Goal: Task Accomplishment & Management: Manage account settings

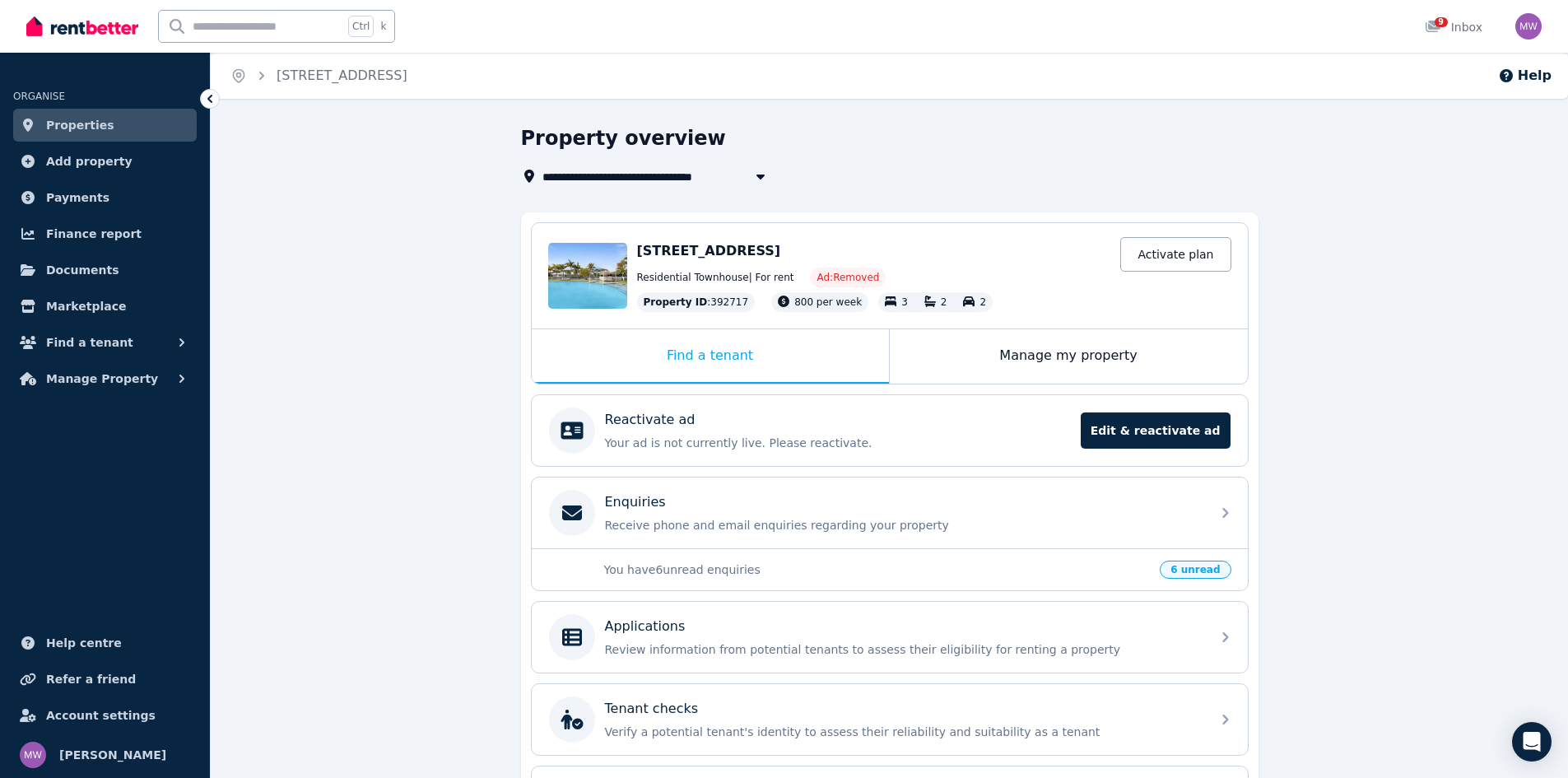
click at [133, 133] on link "Properties" at bounding box center [105, 124] width 184 height 33
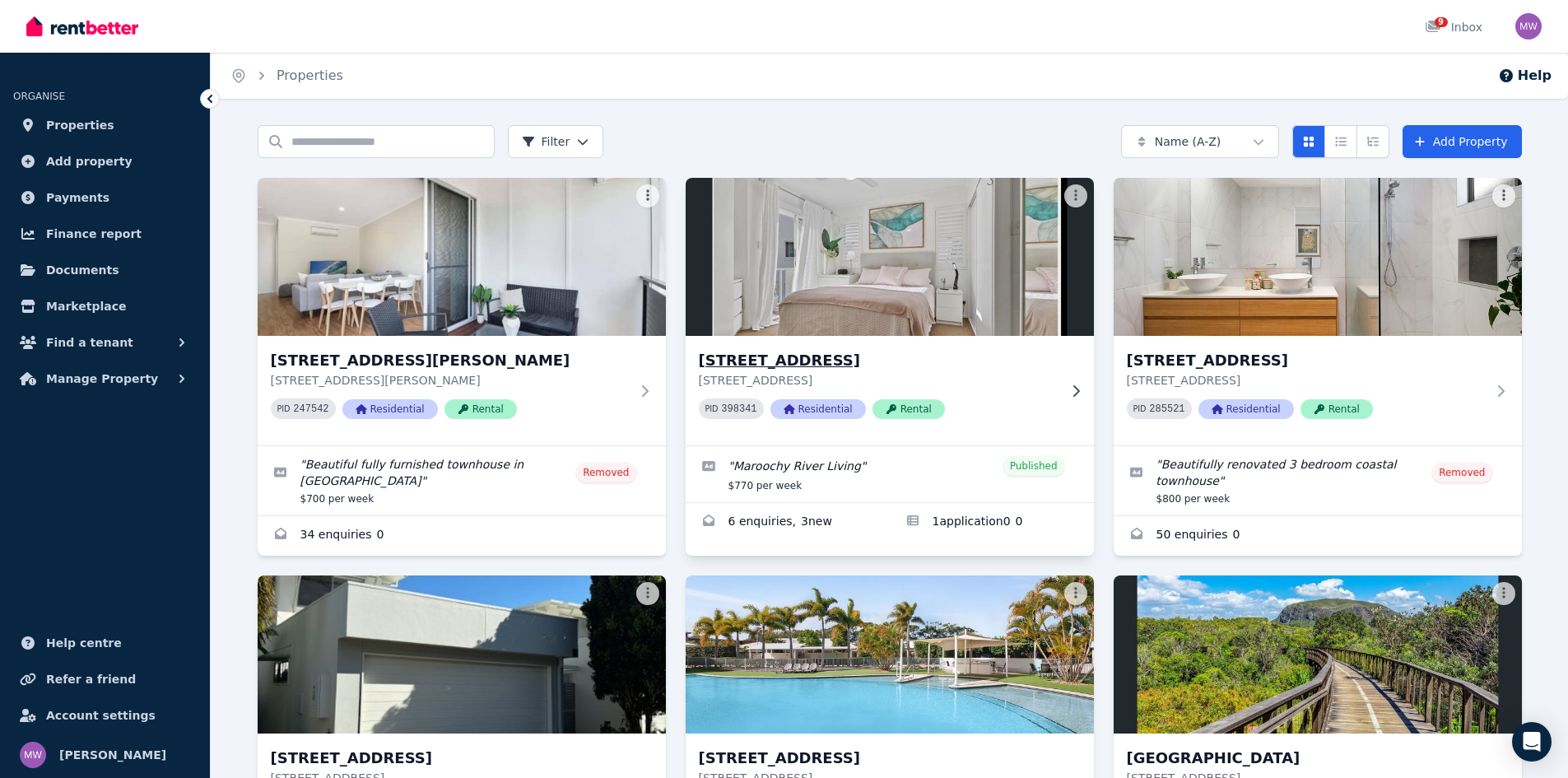
click at [848, 350] on h3 "[STREET_ADDRESS]" at bounding box center [879, 360] width 359 height 23
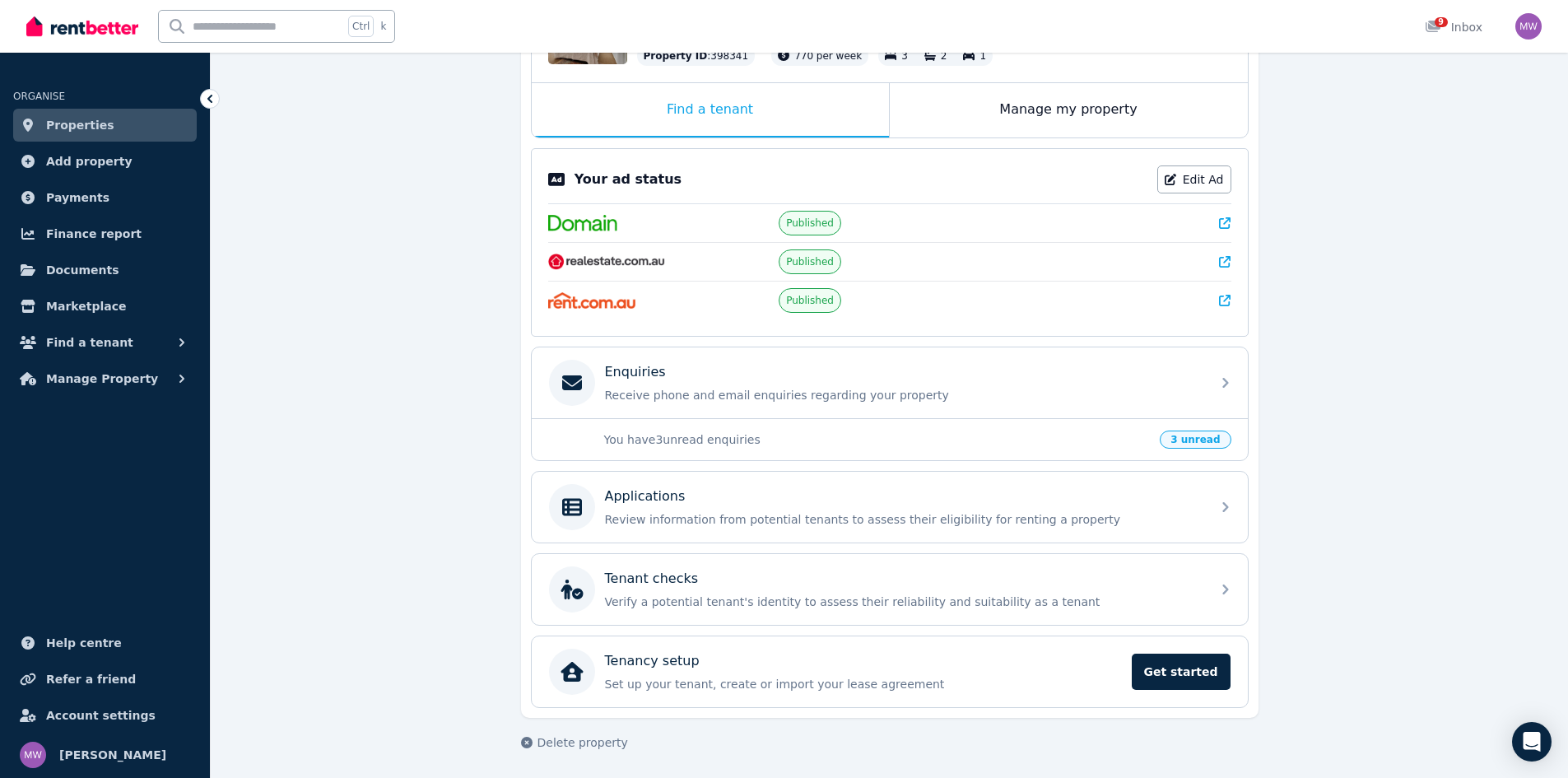
scroll to position [245, 0]
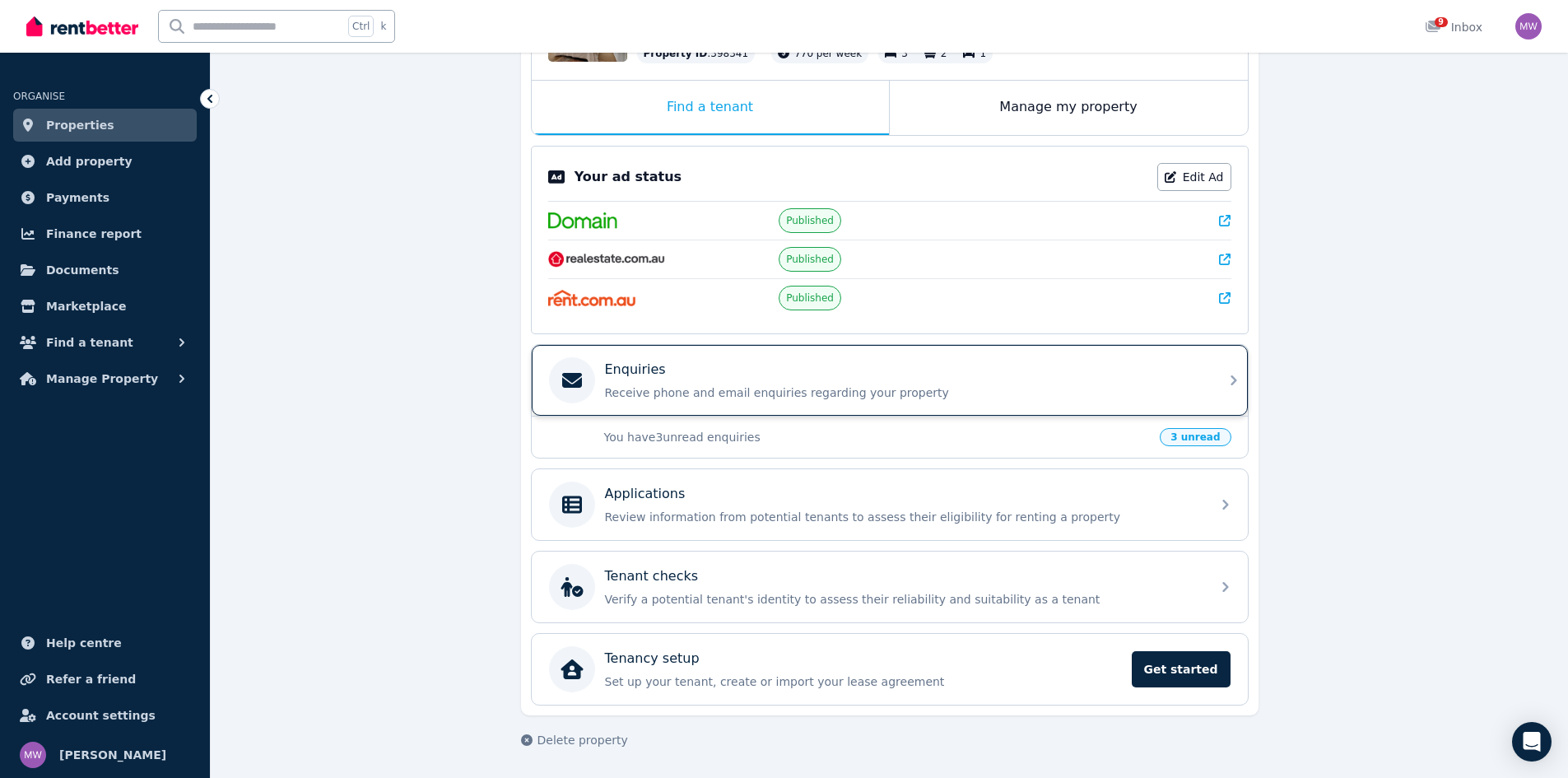
click at [720, 381] on div "Enquiries Receive phone and email enquiries regarding your property" at bounding box center [903, 380] width 596 height 41
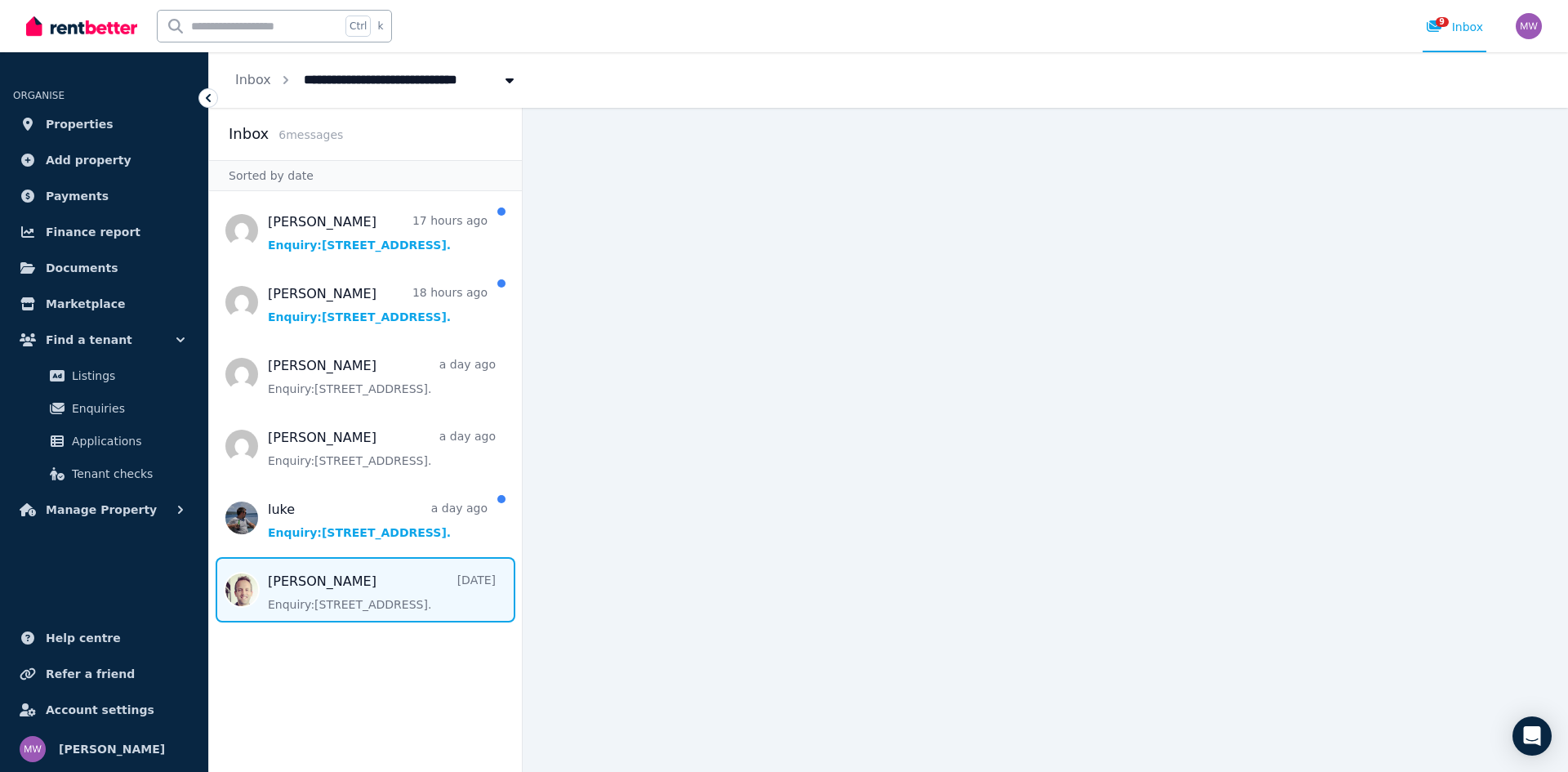
click at [394, 577] on span "Message list" at bounding box center [366, 590] width 313 height 65
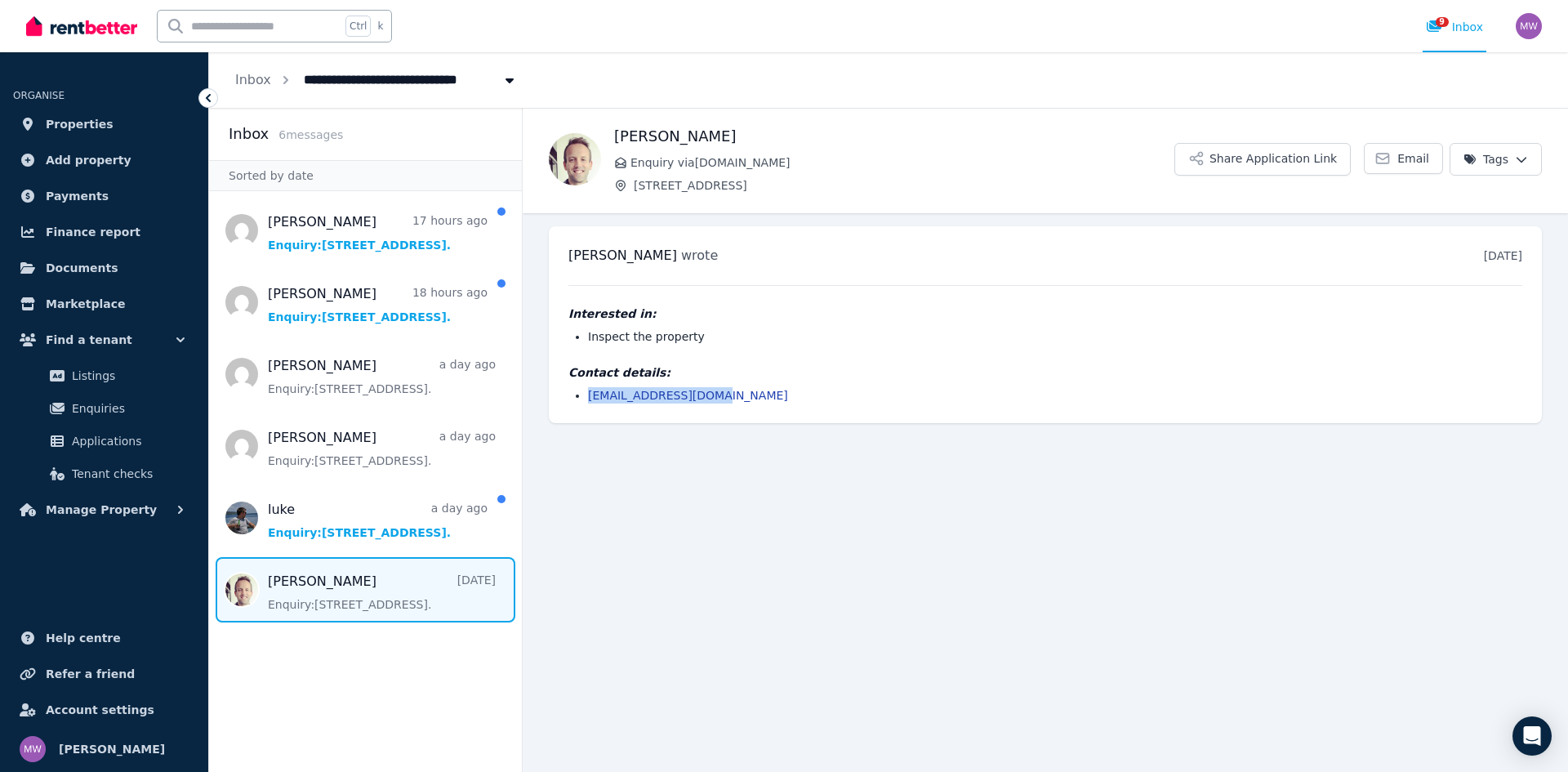
drag, startPoint x: 711, startPoint y: 395, endPoint x: 590, endPoint y: 406, distance: 121.5
click at [590, 406] on div "[PERSON_NAME] wrote [DATE] 6:34 pm [DATE][DATE] Interested in: Inspect the prop…" at bounding box center [1045, 325] width 993 height 197
copy link "[EMAIL_ADDRESS][DOMAIN_NAME]"
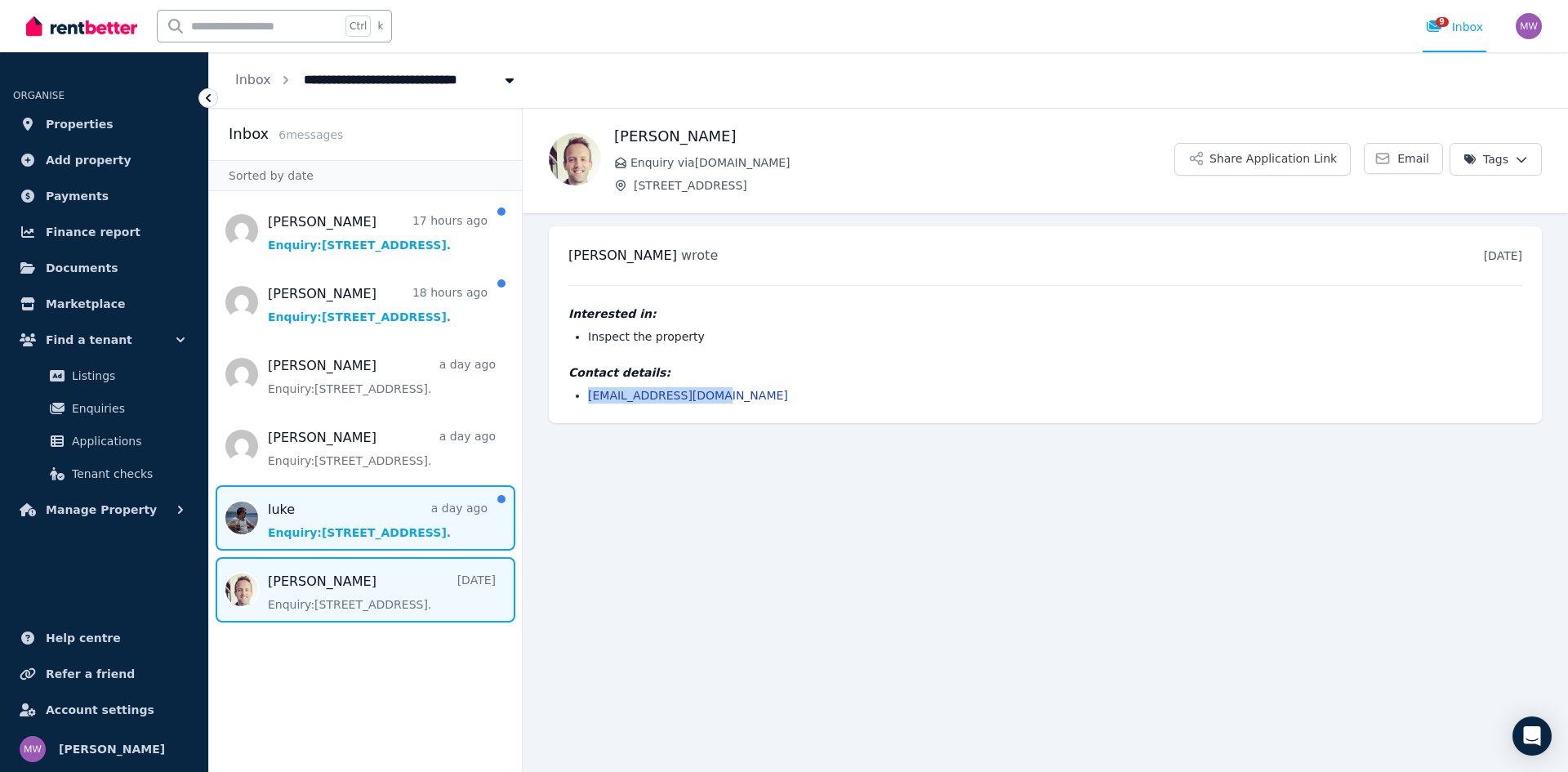
click at [375, 511] on span "Message list" at bounding box center [366, 518] width 313 height 65
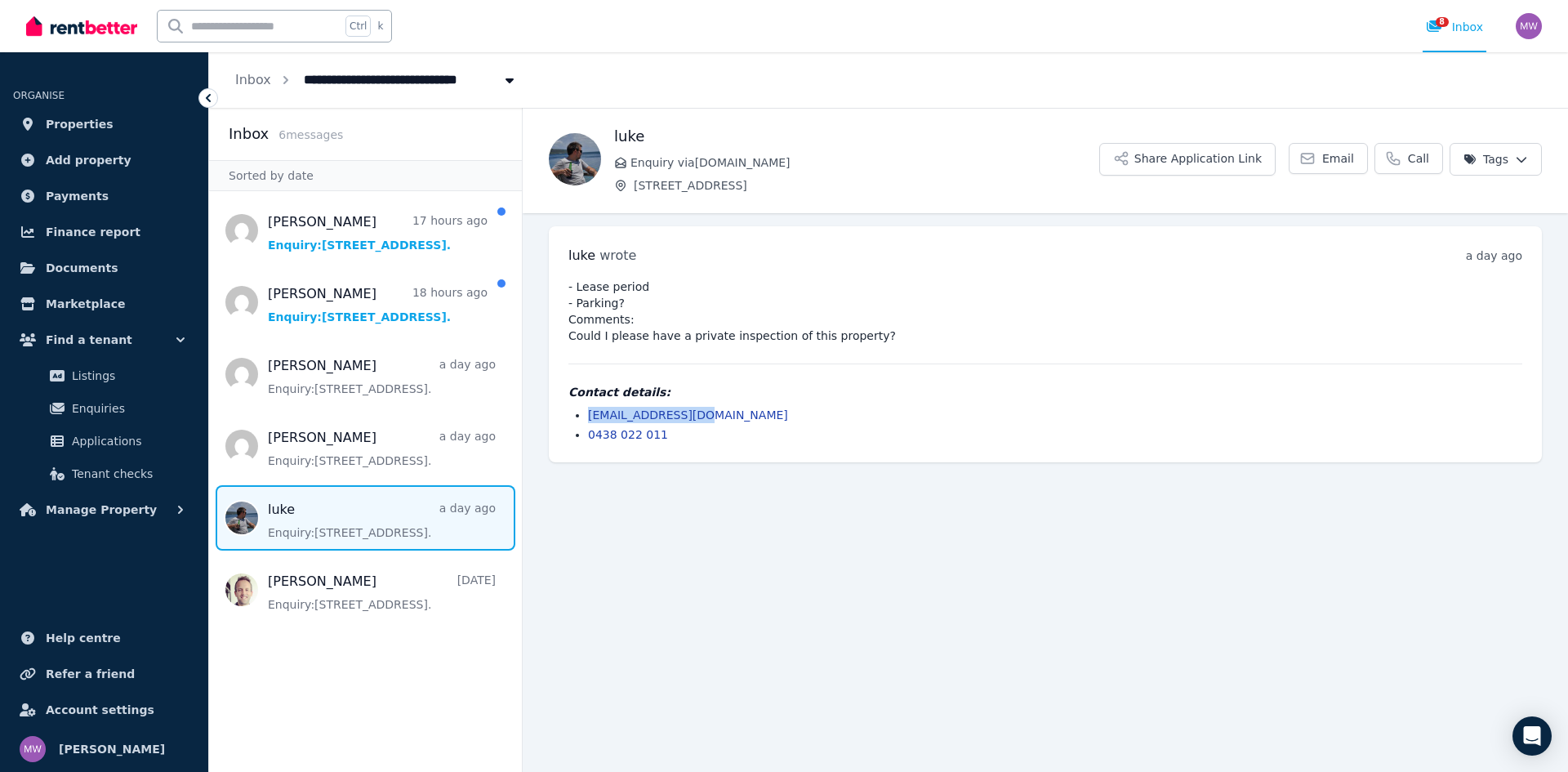
drag, startPoint x: 691, startPoint y: 414, endPoint x: 588, endPoint y: 416, distance: 103.0
click at [588, 416] on li "[EMAIL_ADDRESS][DOMAIN_NAME]" at bounding box center [1055, 415] width 934 height 17
copy link "[EMAIL_ADDRESS][DOMAIN_NAME]"
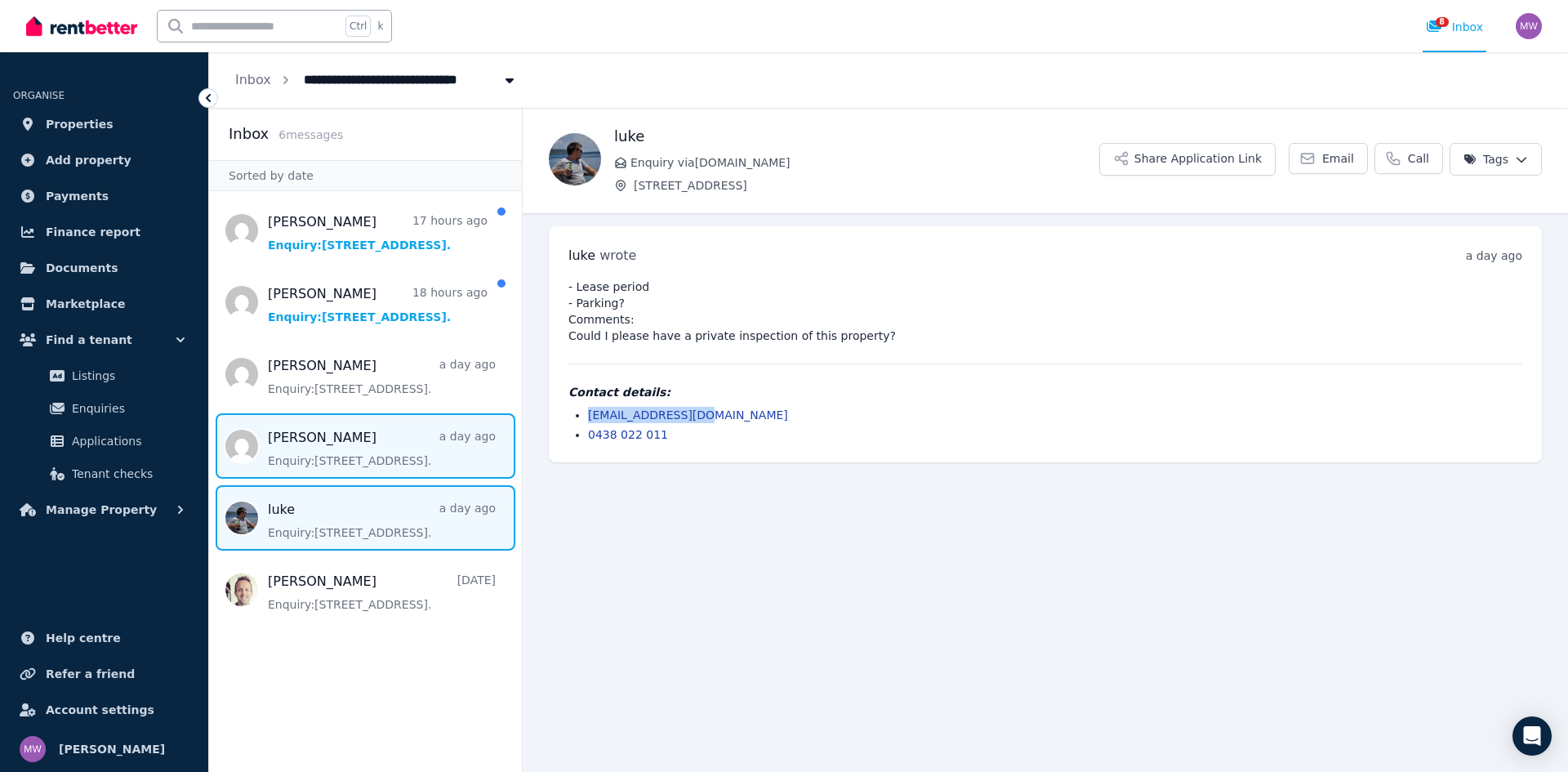
click at [371, 443] on span "Message list" at bounding box center [366, 446] width 313 height 65
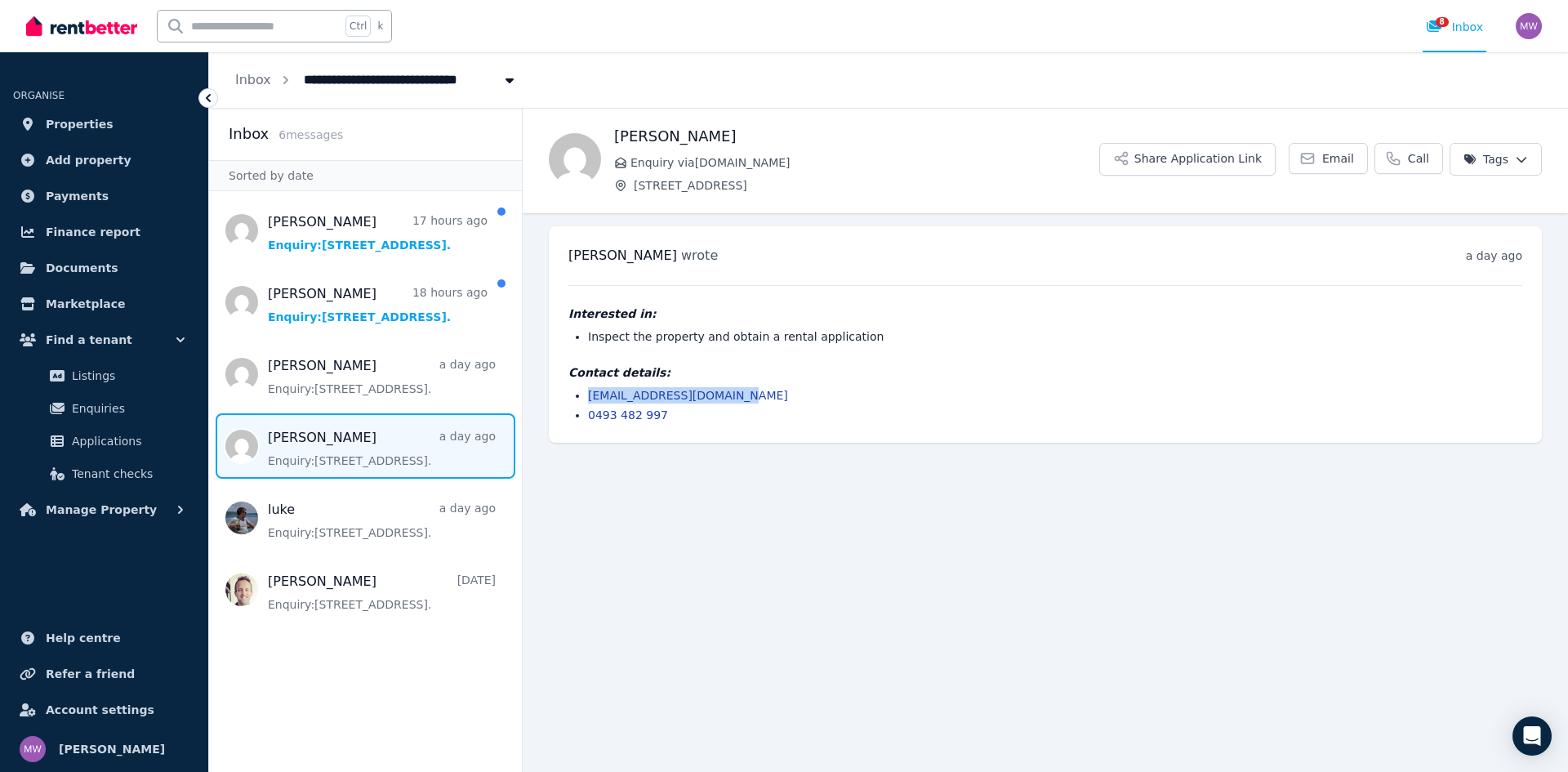
drag, startPoint x: 718, startPoint y: 396, endPoint x: 590, endPoint y: 401, distance: 128.1
click at [590, 401] on li "[EMAIL_ADDRESS][DOMAIN_NAME]" at bounding box center [1055, 396] width 934 height 17
copy link "[EMAIL_ADDRESS][DOMAIN_NAME]"
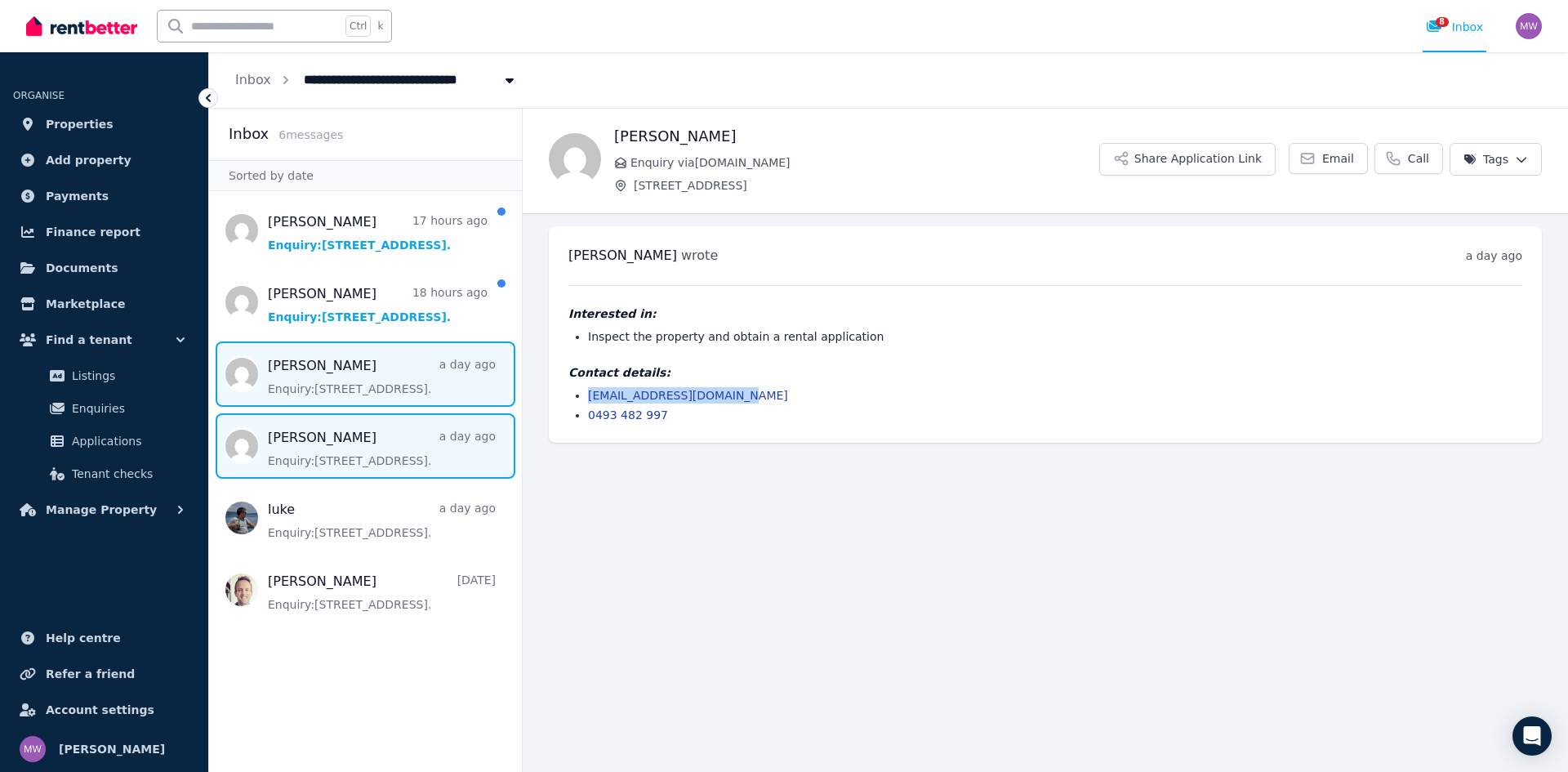
click at [349, 381] on span "Message list" at bounding box center [366, 374] width 313 height 65
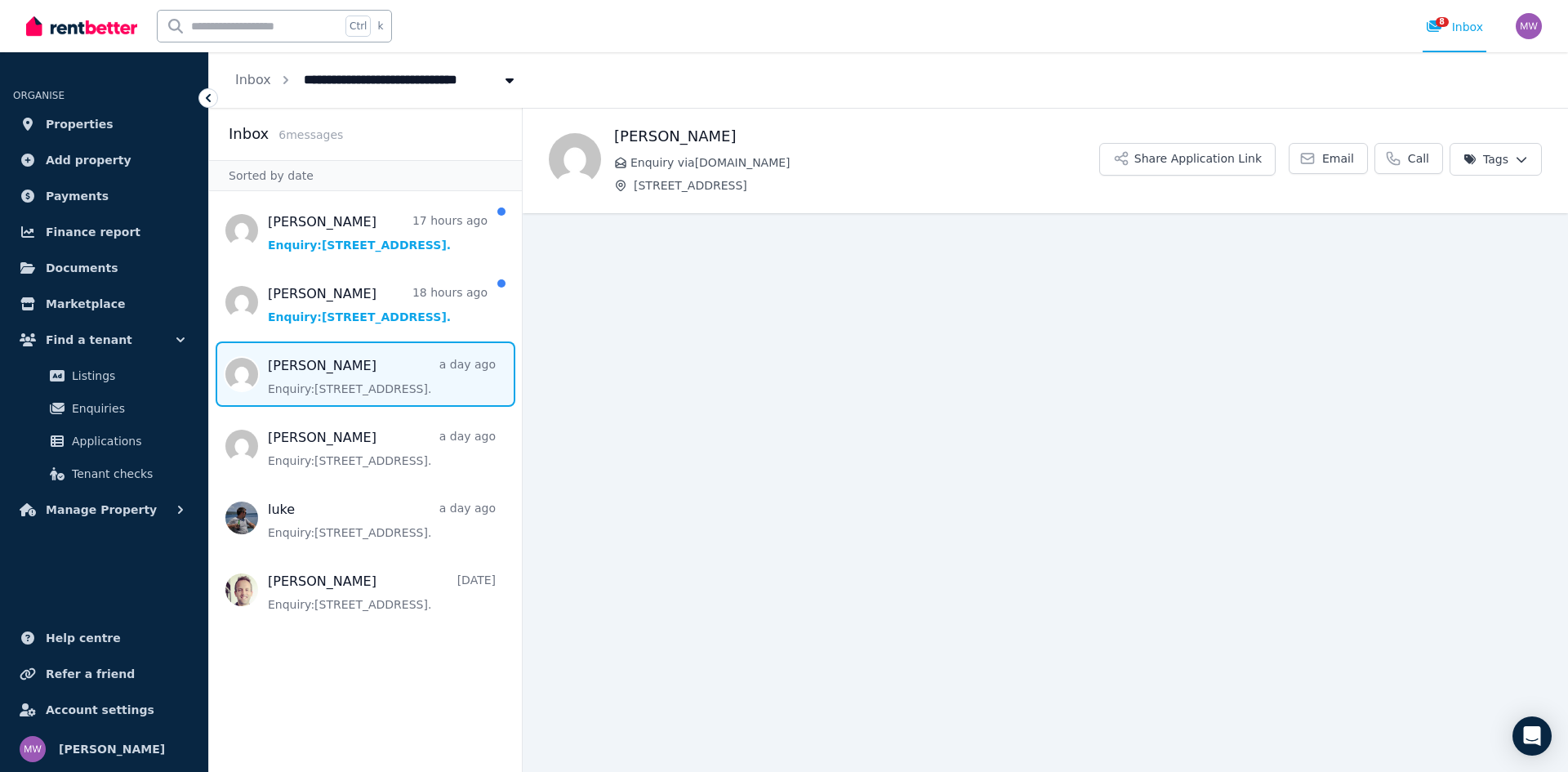
click at [417, 371] on span "Message list" at bounding box center [366, 374] width 313 height 65
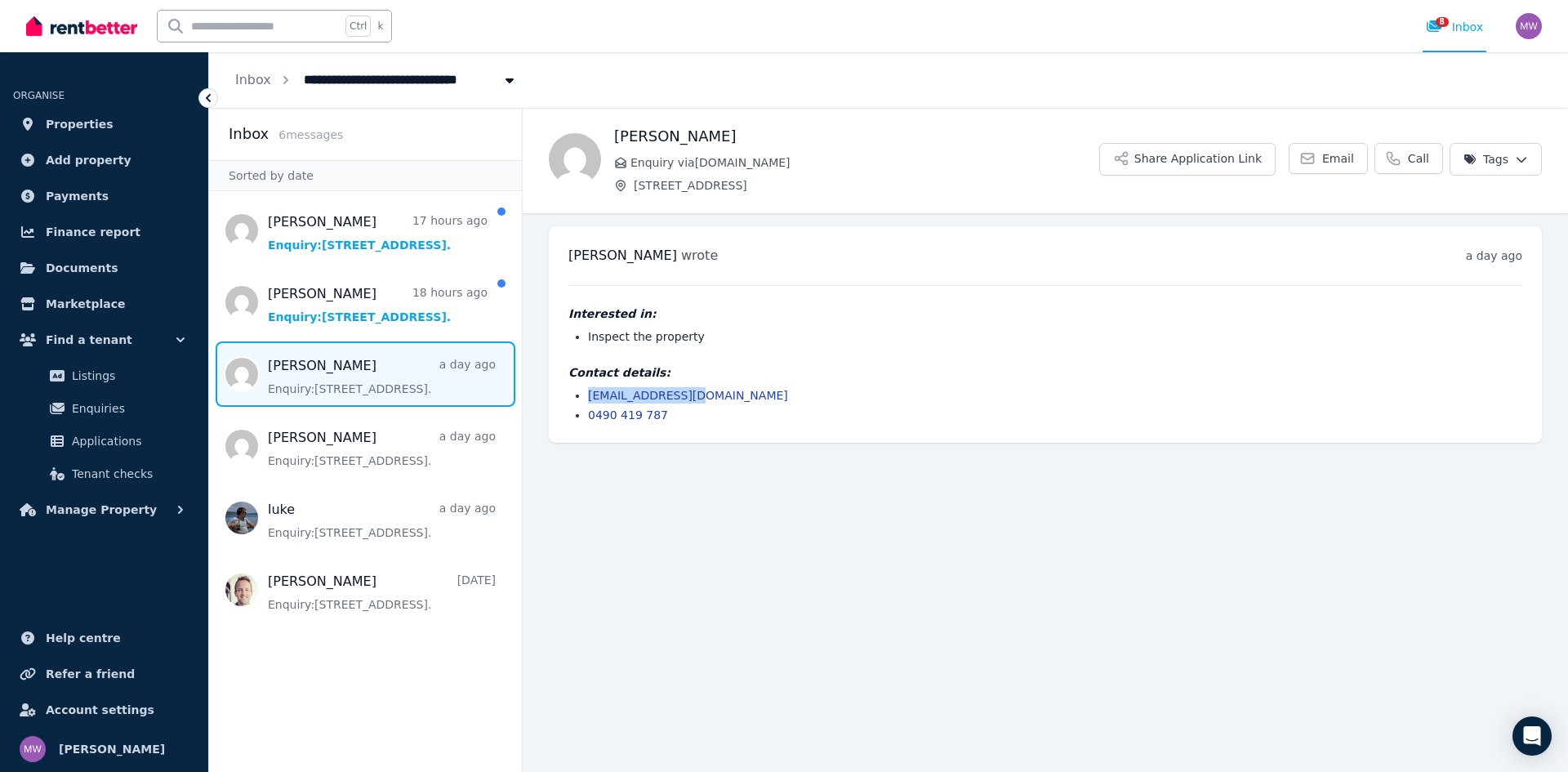
drag, startPoint x: 699, startPoint y: 393, endPoint x: 586, endPoint y: 394, distance: 113.0
click at [586, 394] on ul "[EMAIL_ADDRESS][DOMAIN_NAME] 0490 419 787" at bounding box center [1045, 405] width 953 height 36
copy link "[EMAIL_ADDRESS][DOMAIN_NAME]"
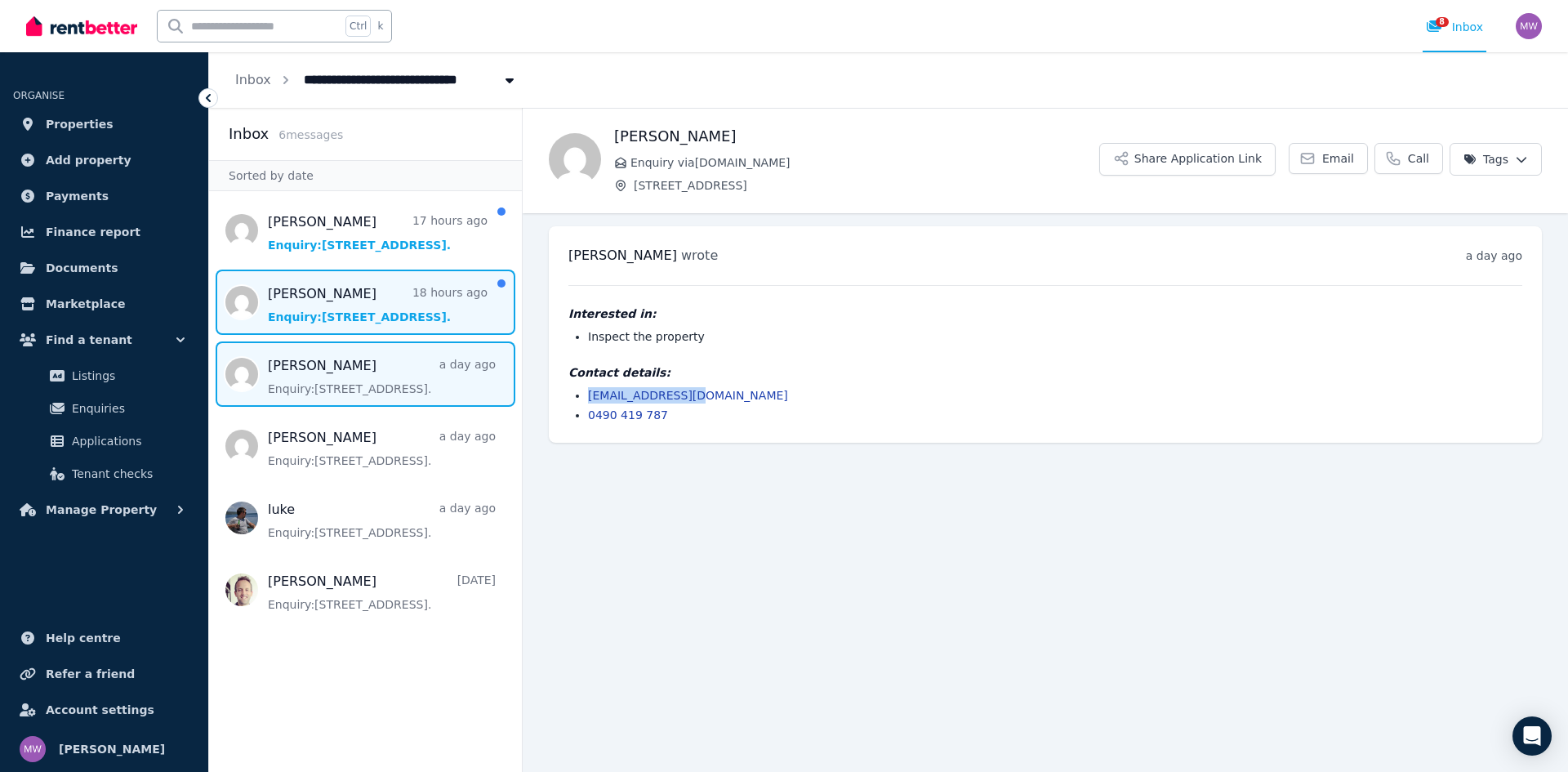
click at [424, 314] on span "Message list" at bounding box center [366, 302] width 313 height 65
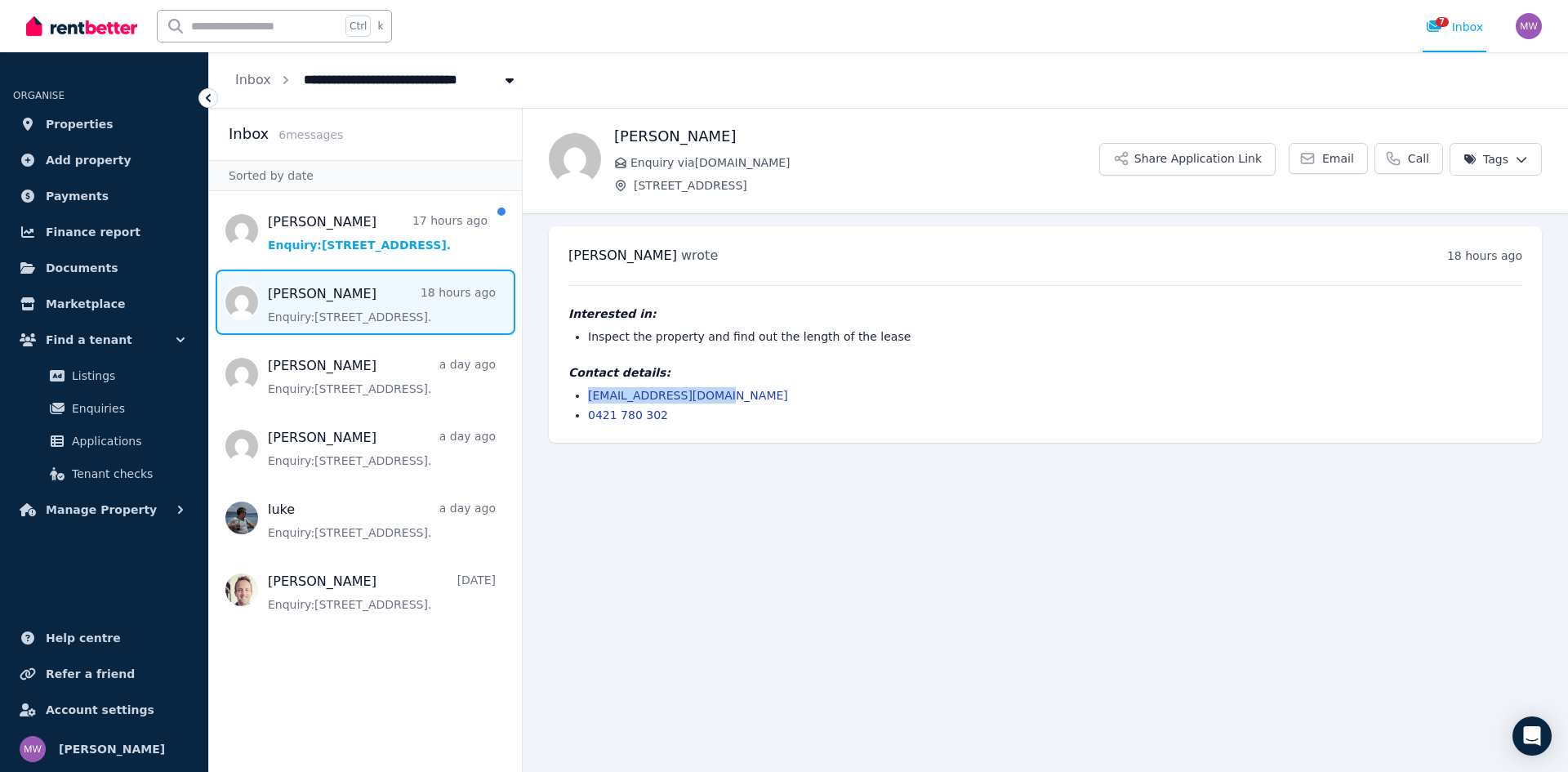
drag, startPoint x: 729, startPoint y: 390, endPoint x: 587, endPoint y: 392, distance: 142.0
click at [587, 392] on ul "[EMAIL_ADDRESS][DOMAIN_NAME] 0421 780 302" at bounding box center [1045, 405] width 953 height 36
copy link "[EMAIL_ADDRESS][DOMAIN_NAME]"
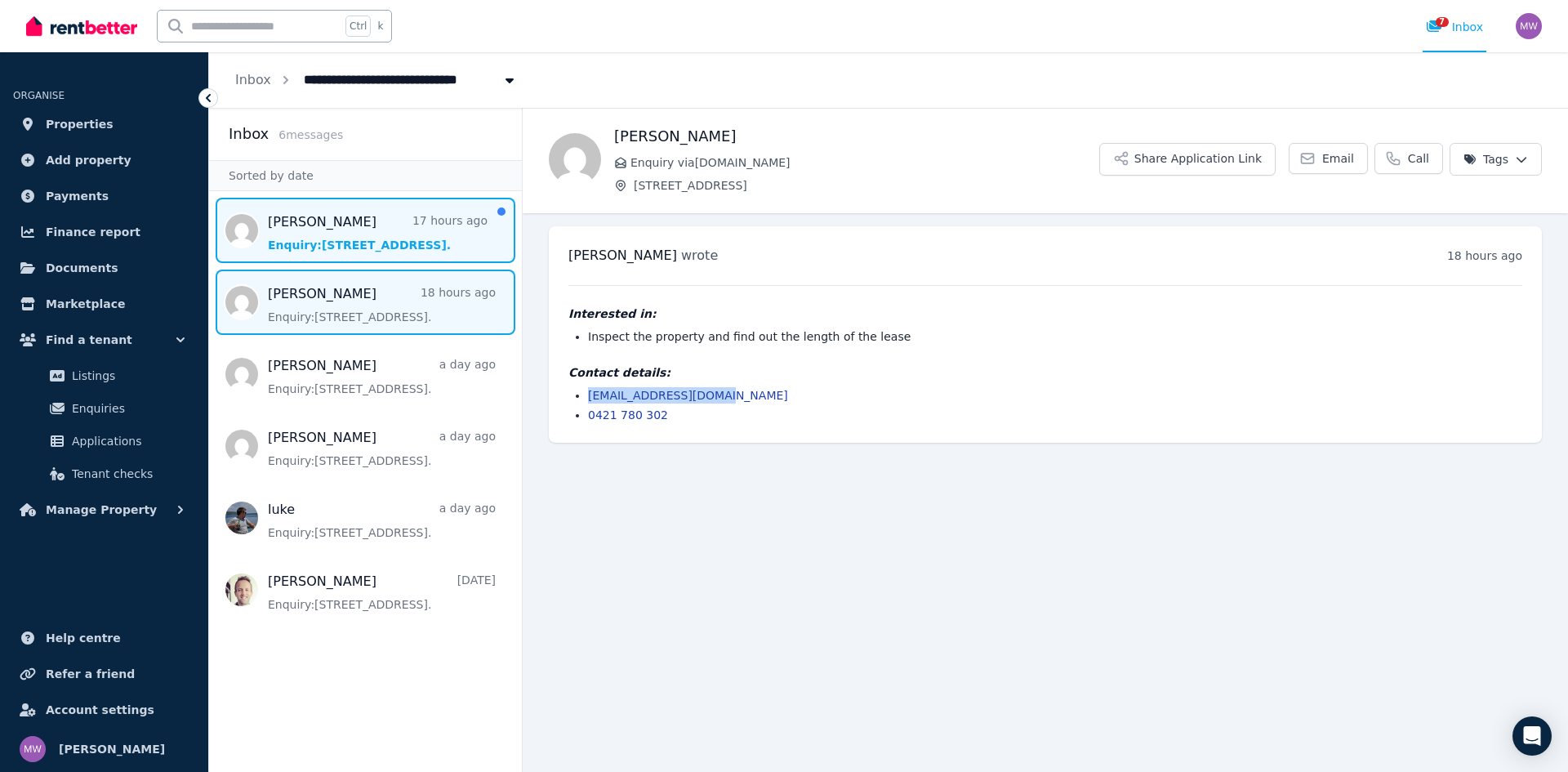
click at [403, 211] on span "Message list" at bounding box center [366, 230] width 313 height 65
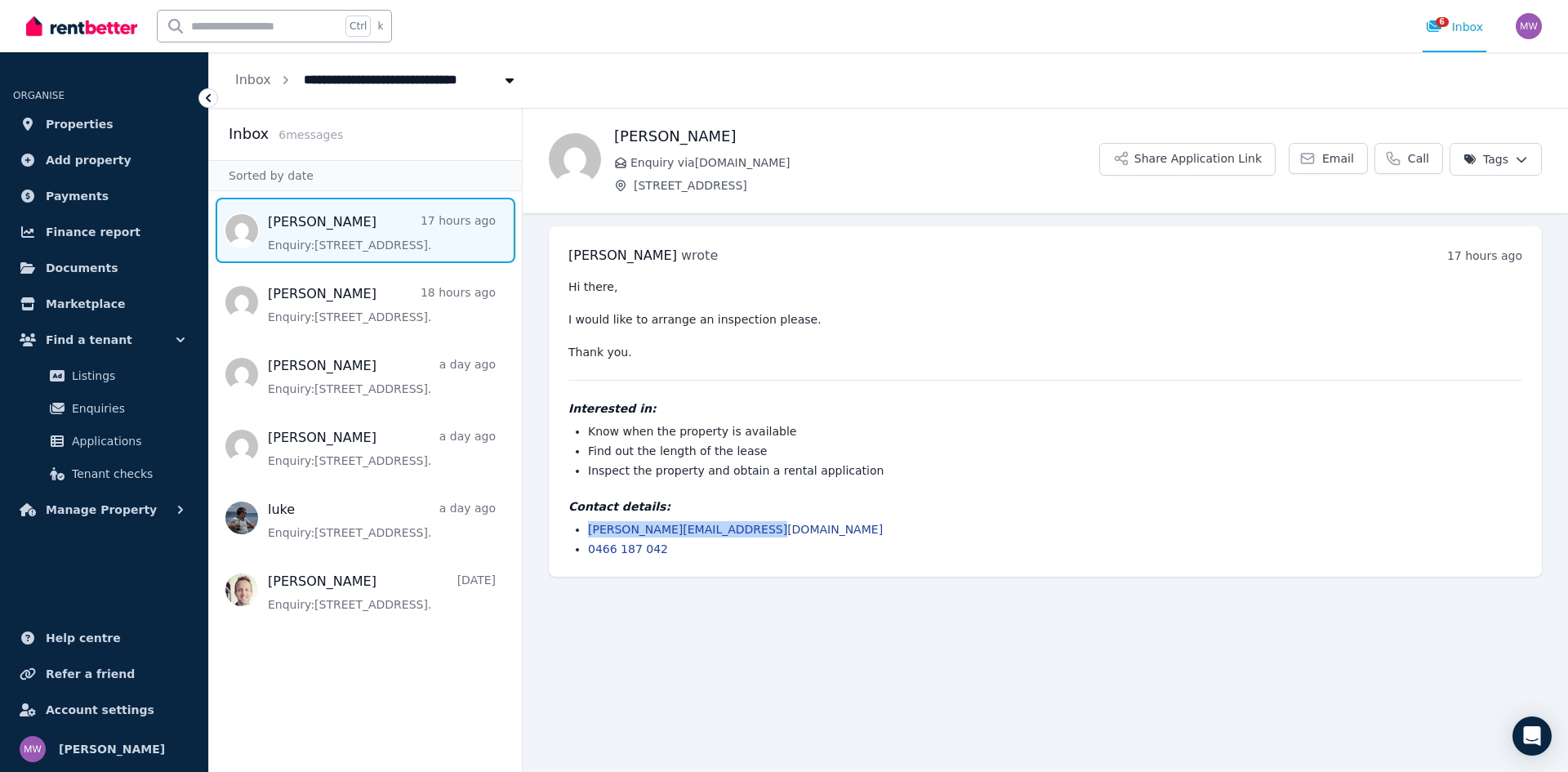
drag, startPoint x: 741, startPoint y: 530, endPoint x: 565, endPoint y: 530, distance: 176.0
click at [565, 530] on div "[PERSON_NAME] wrote 17 hours ago 5:40 pm on [DATE] Hi there, I would like to ar…" at bounding box center [1045, 401] width 993 height 351
copy link "[PERSON_NAME][EMAIL_ADDRESS][DOMAIN_NAME]"
click at [864, 496] on div "Hi there, I would like to arrange an inspection please. Thank you. Interested i…" at bounding box center [1045, 417] width 953 height 278
click at [248, 81] on link "Inbox" at bounding box center [252, 79] width 36 height 16
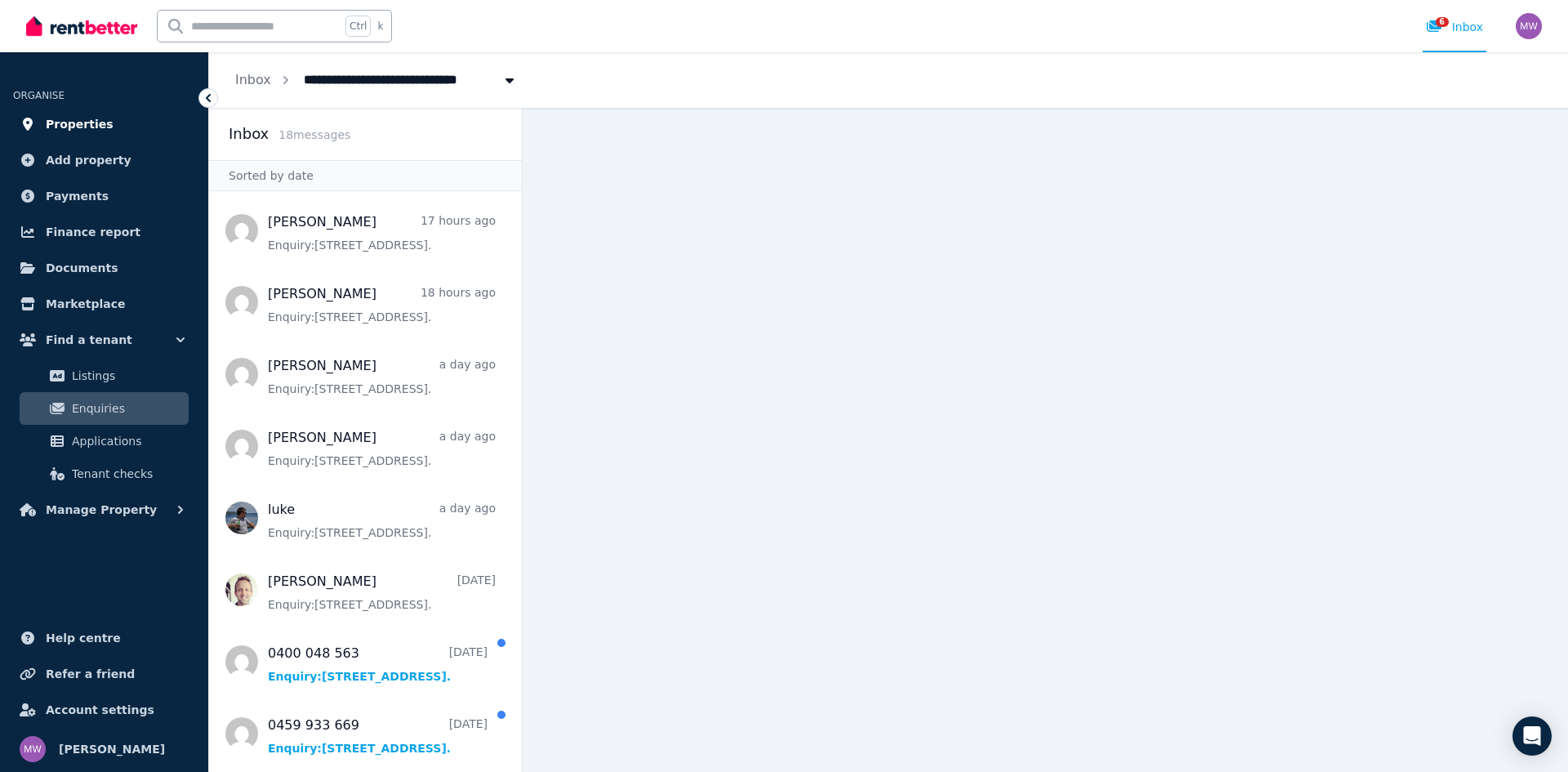
click at [79, 113] on link "Properties" at bounding box center [104, 123] width 182 height 32
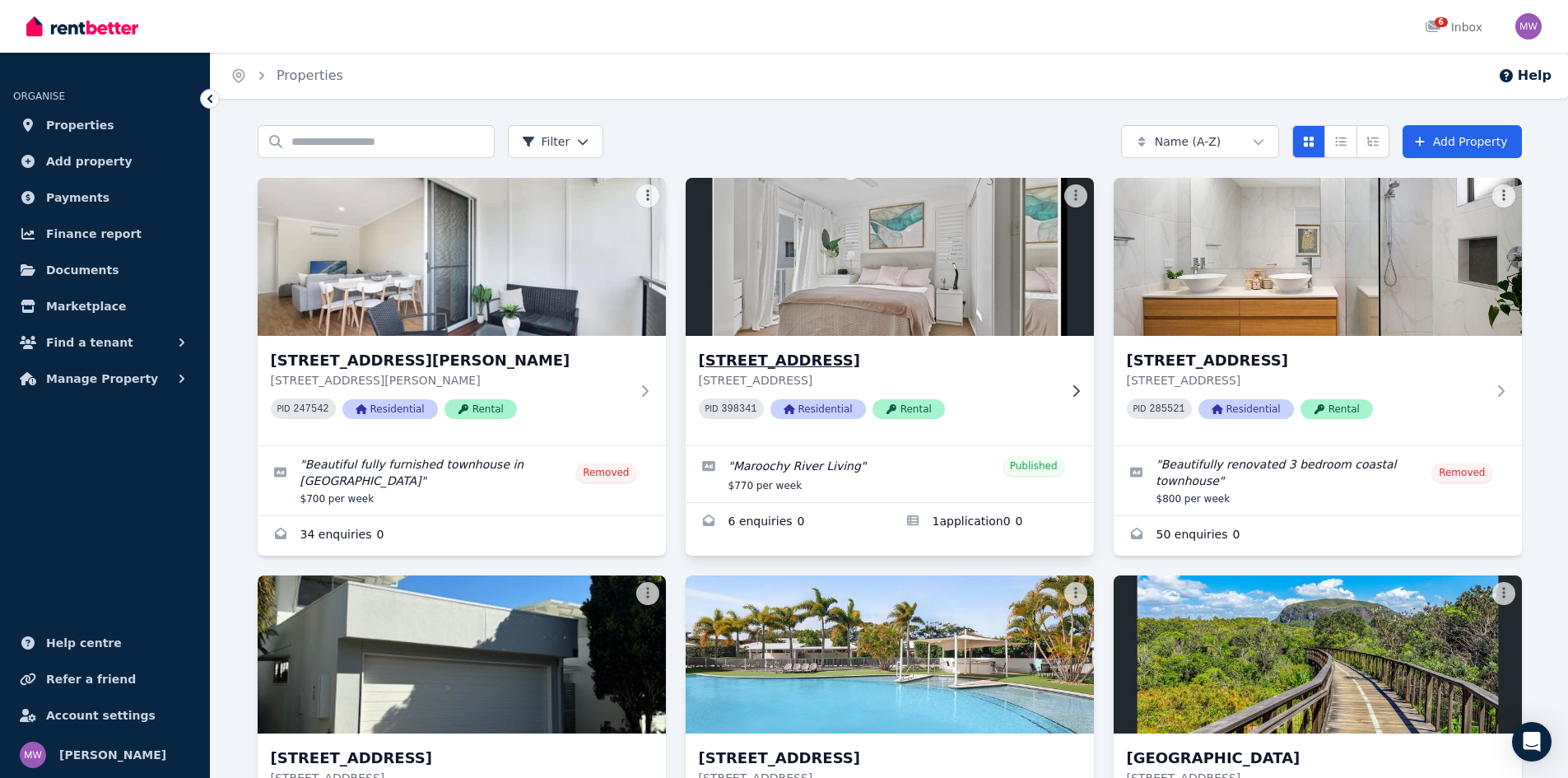
click at [815, 341] on div "[STREET_ADDRESS] [STREET_ADDRESS] PID 398341 Residential Rental" at bounding box center [890, 390] width 408 height 109
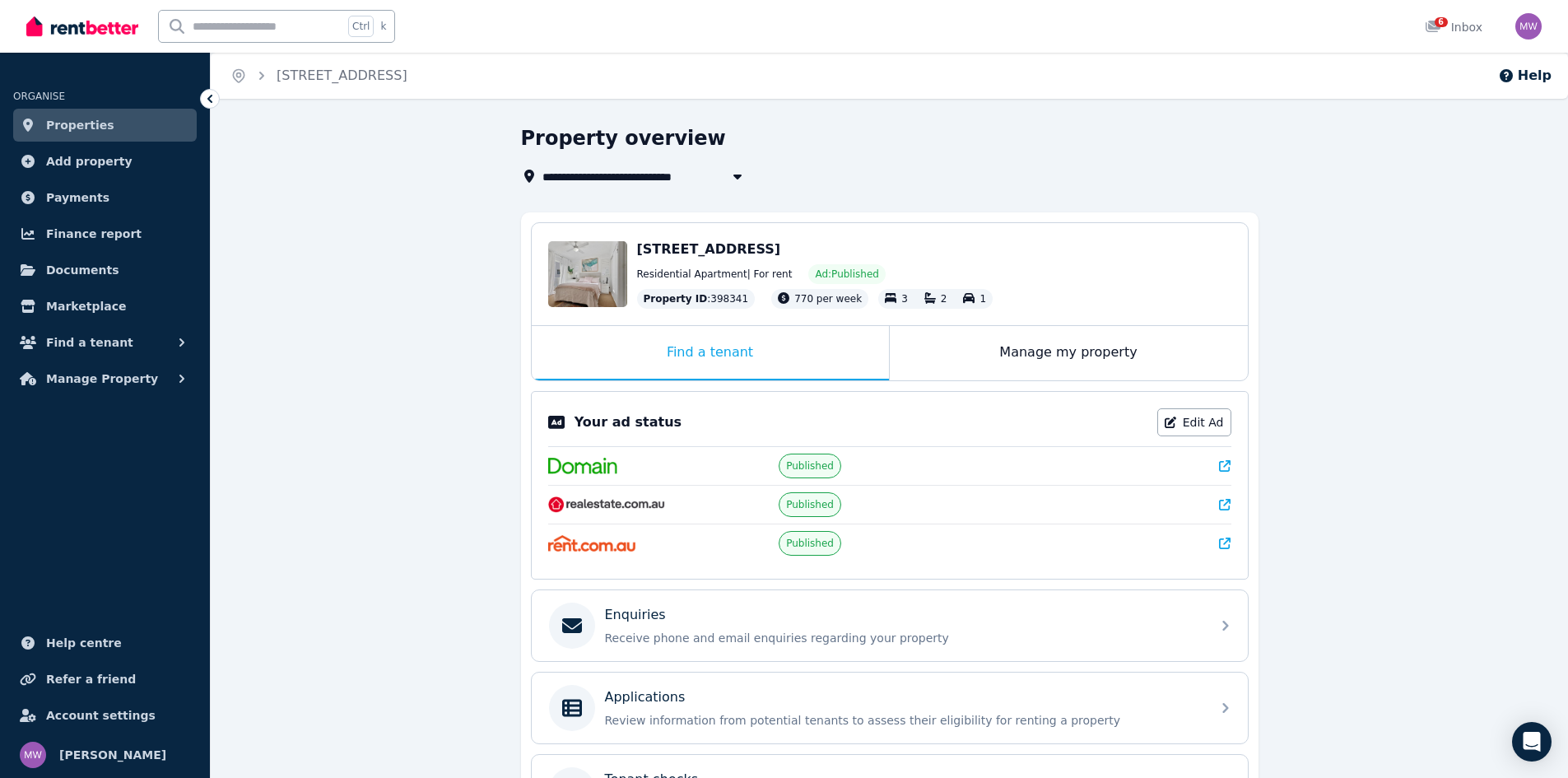
click at [96, 125] on span "Properties" at bounding box center [80, 125] width 68 height 20
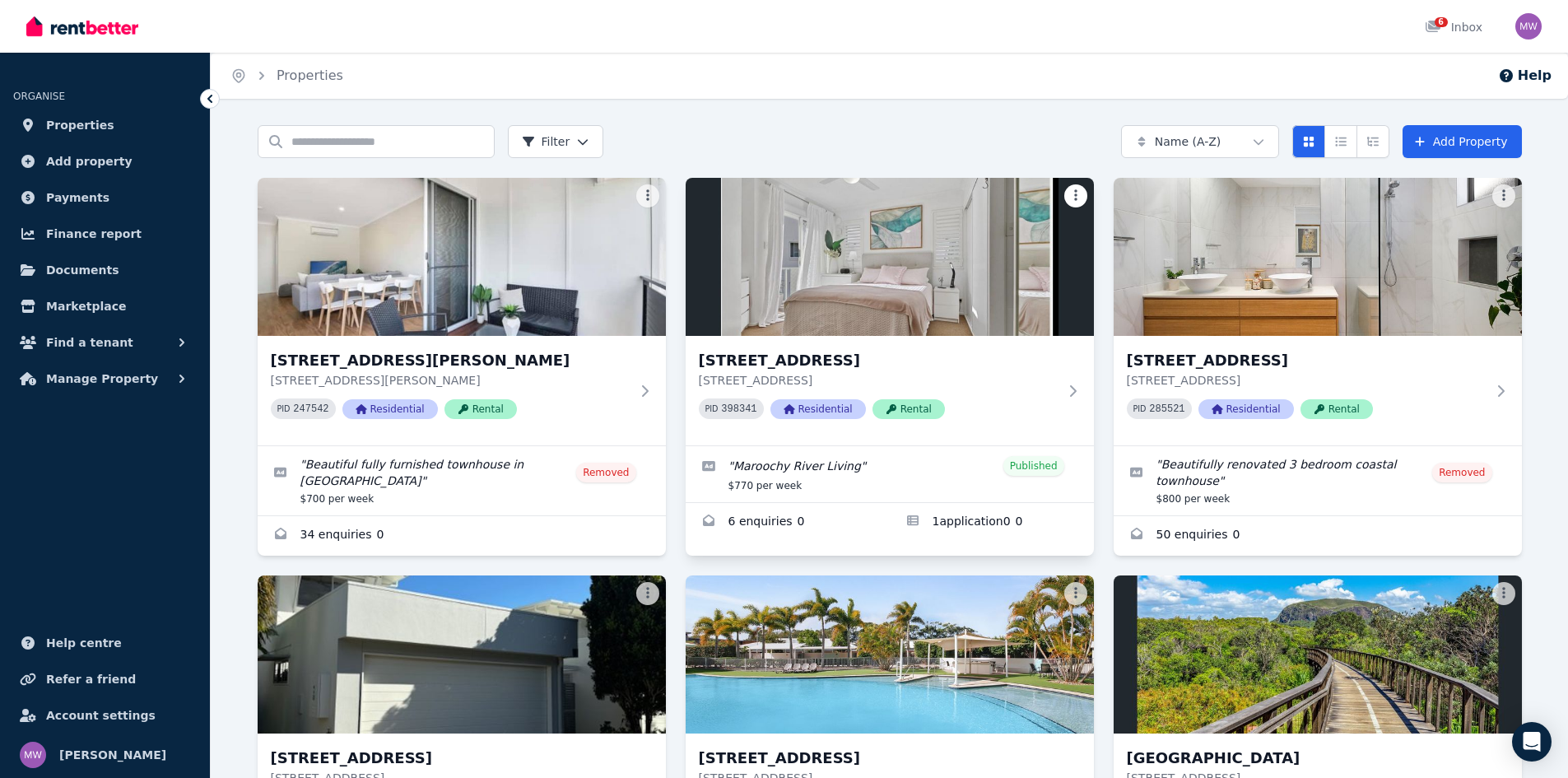
click at [1084, 195] on html "Open main menu 6 Inbox Open user menu ORGANISE Properties Add property Payments…" at bounding box center [784, 389] width 1568 height 778
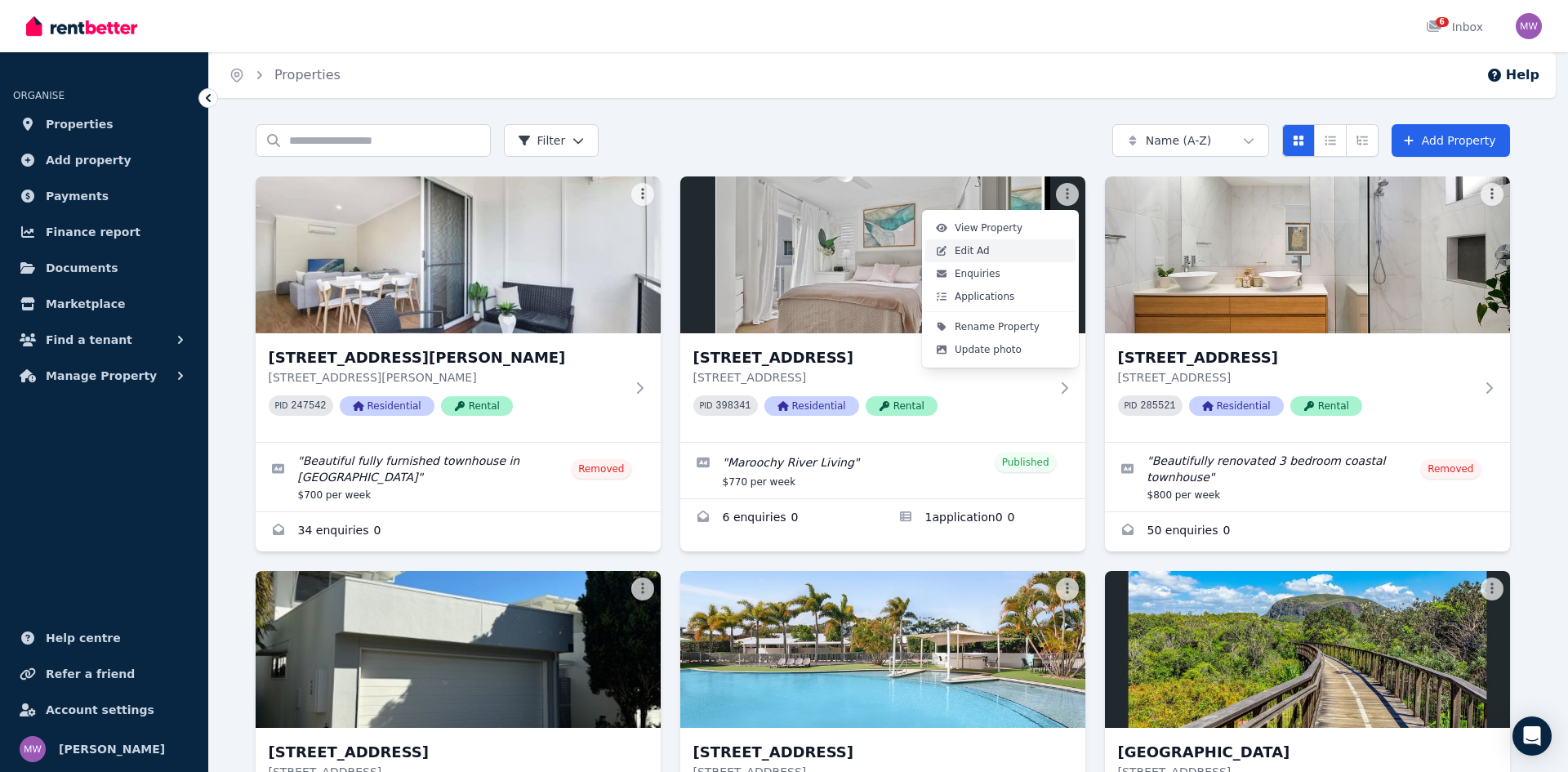
click at [978, 255] on span "Edit Ad" at bounding box center [972, 251] width 35 height 13
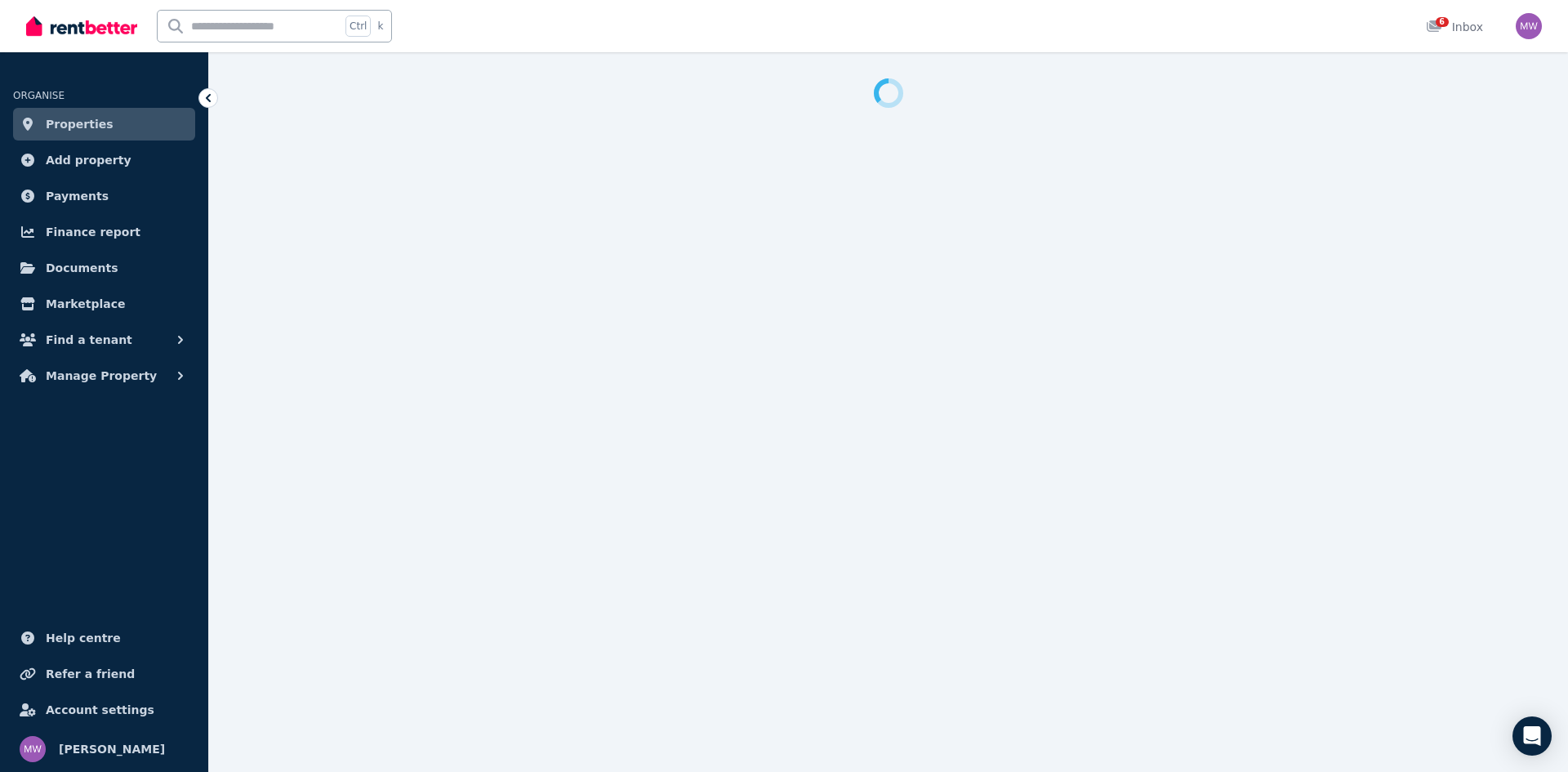
select select "***"
select select "**********"
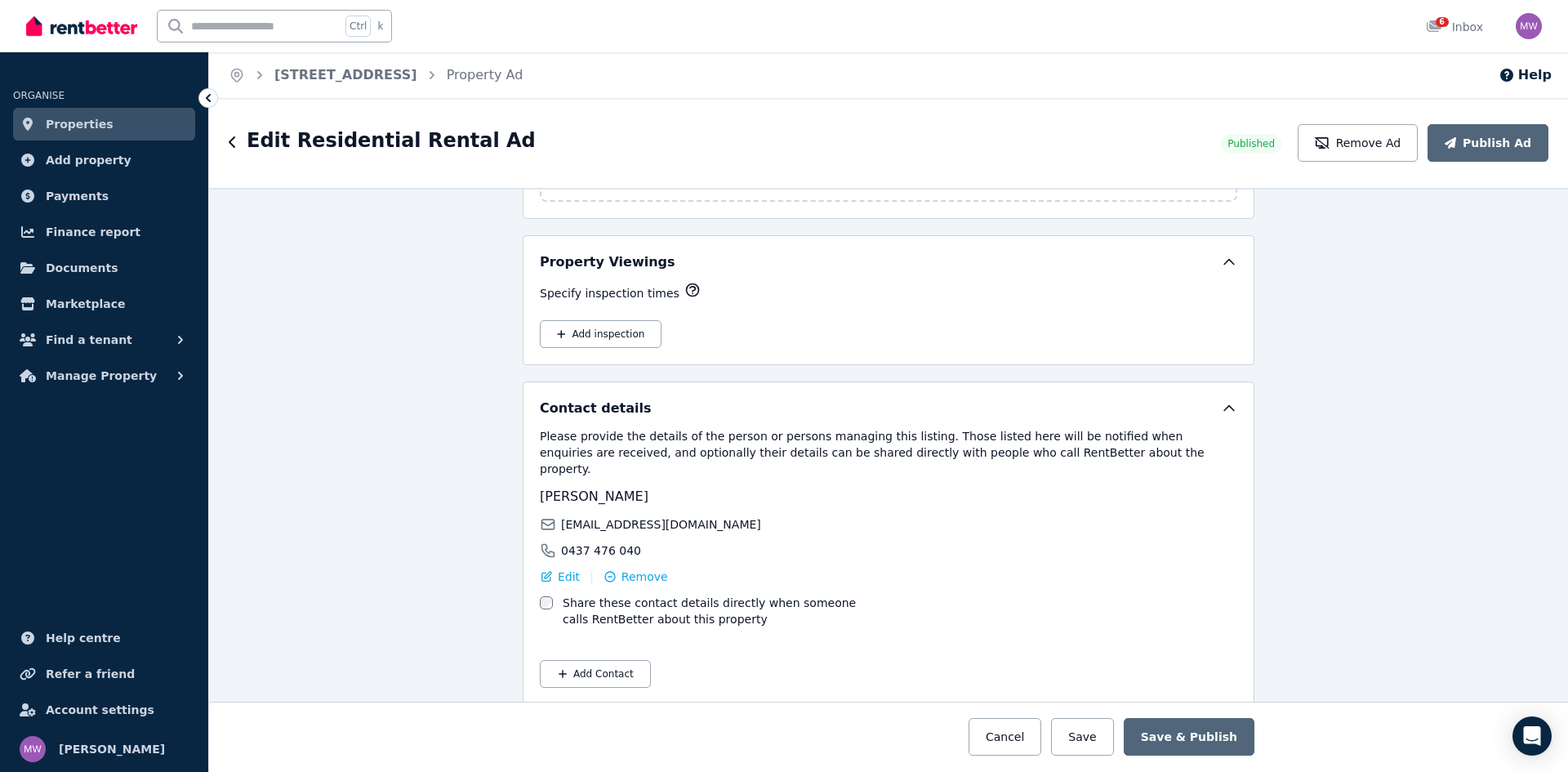
scroll to position [2683, 0]
click at [592, 337] on button "Add inspection" at bounding box center [600, 331] width 122 height 27
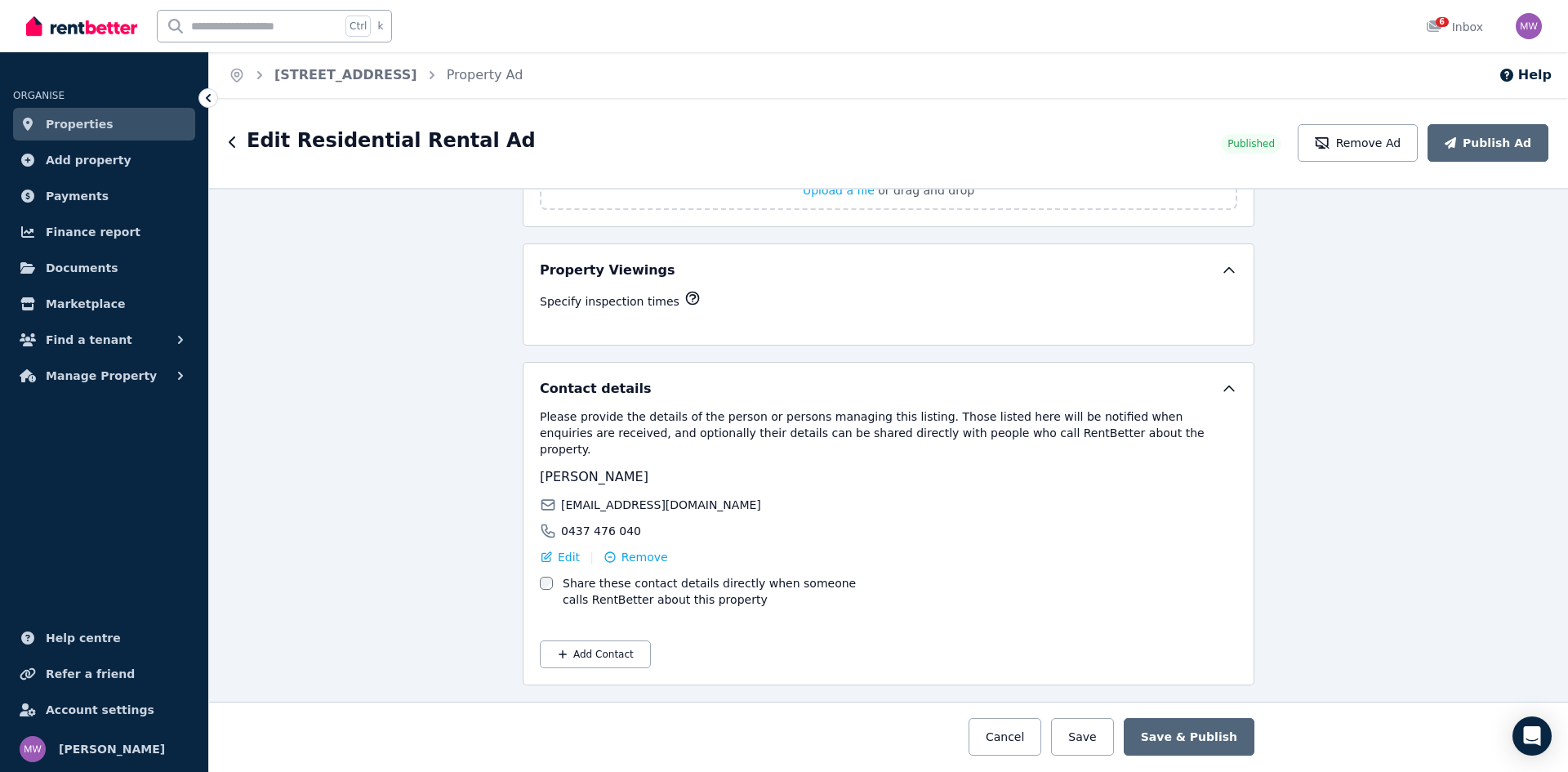
scroll to position [2656, 0]
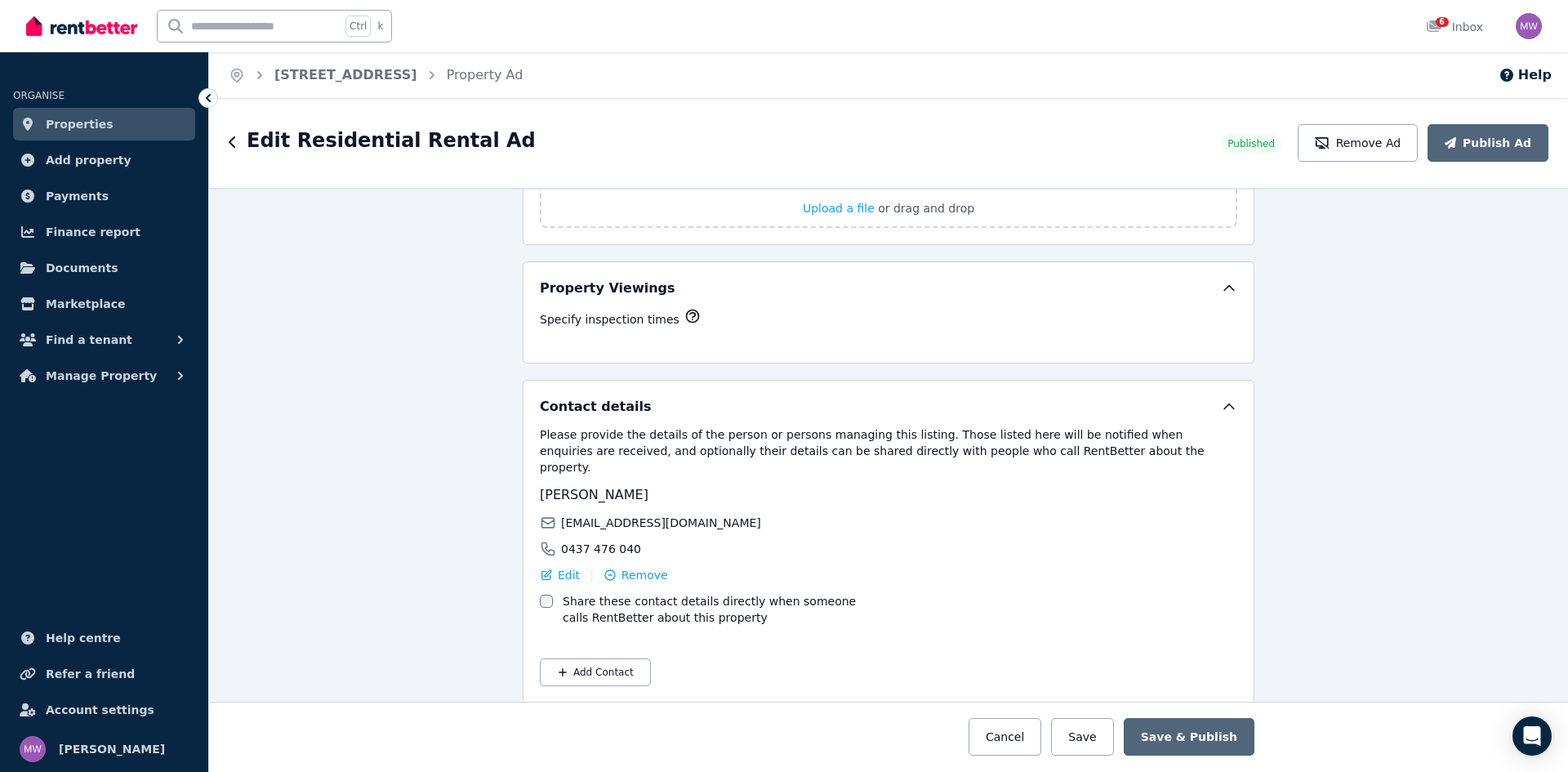
select select "**"
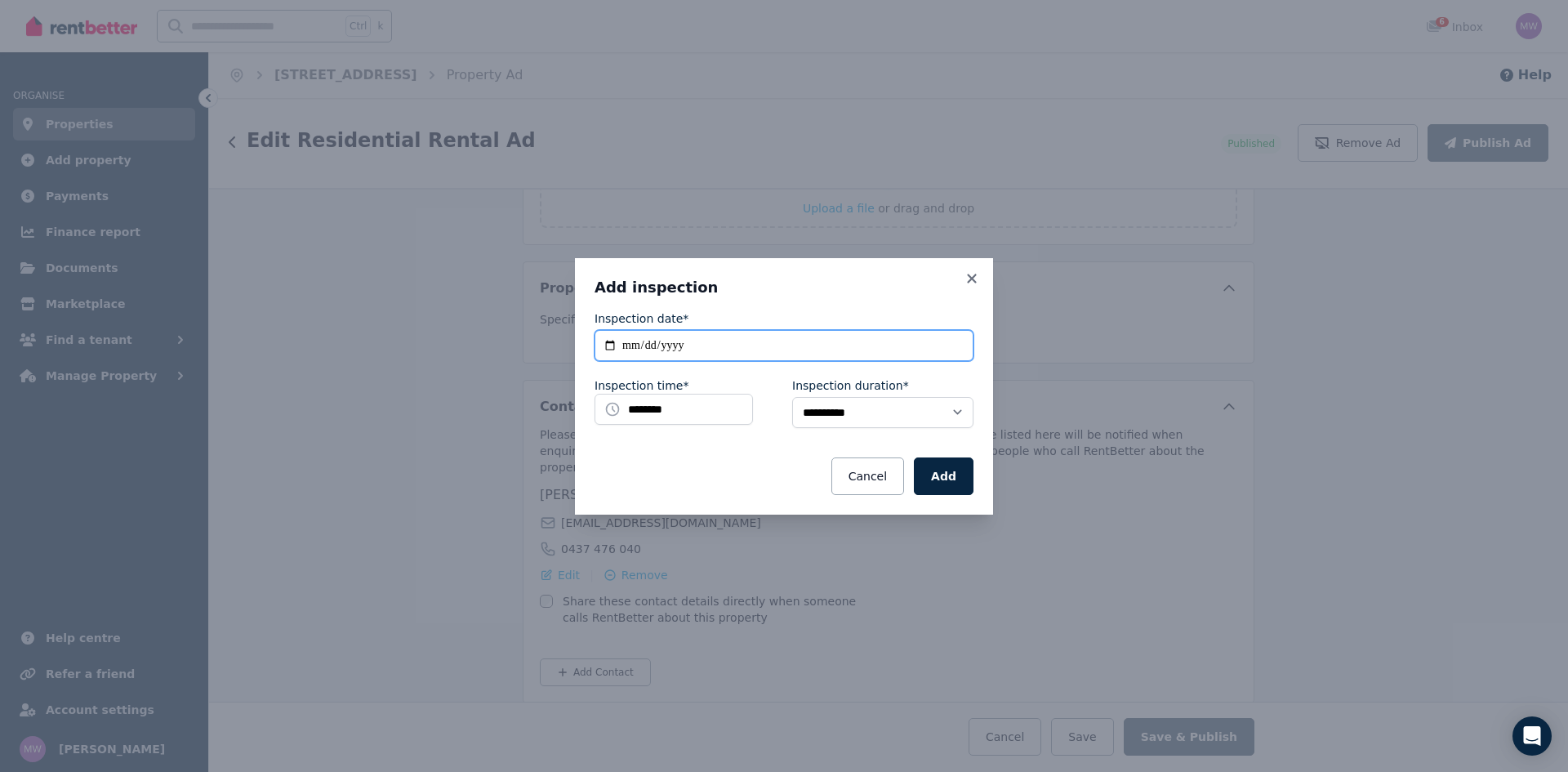
click at [735, 331] on input "**********" at bounding box center [784, 345] width 379 height 31
click at [733, 336] on input "**********" at bounding box center [784, 345] width 379 height 31
click at [753, 345] on input "**********" at bounding box center [784, 345] width 379 height 31
type input "**********"
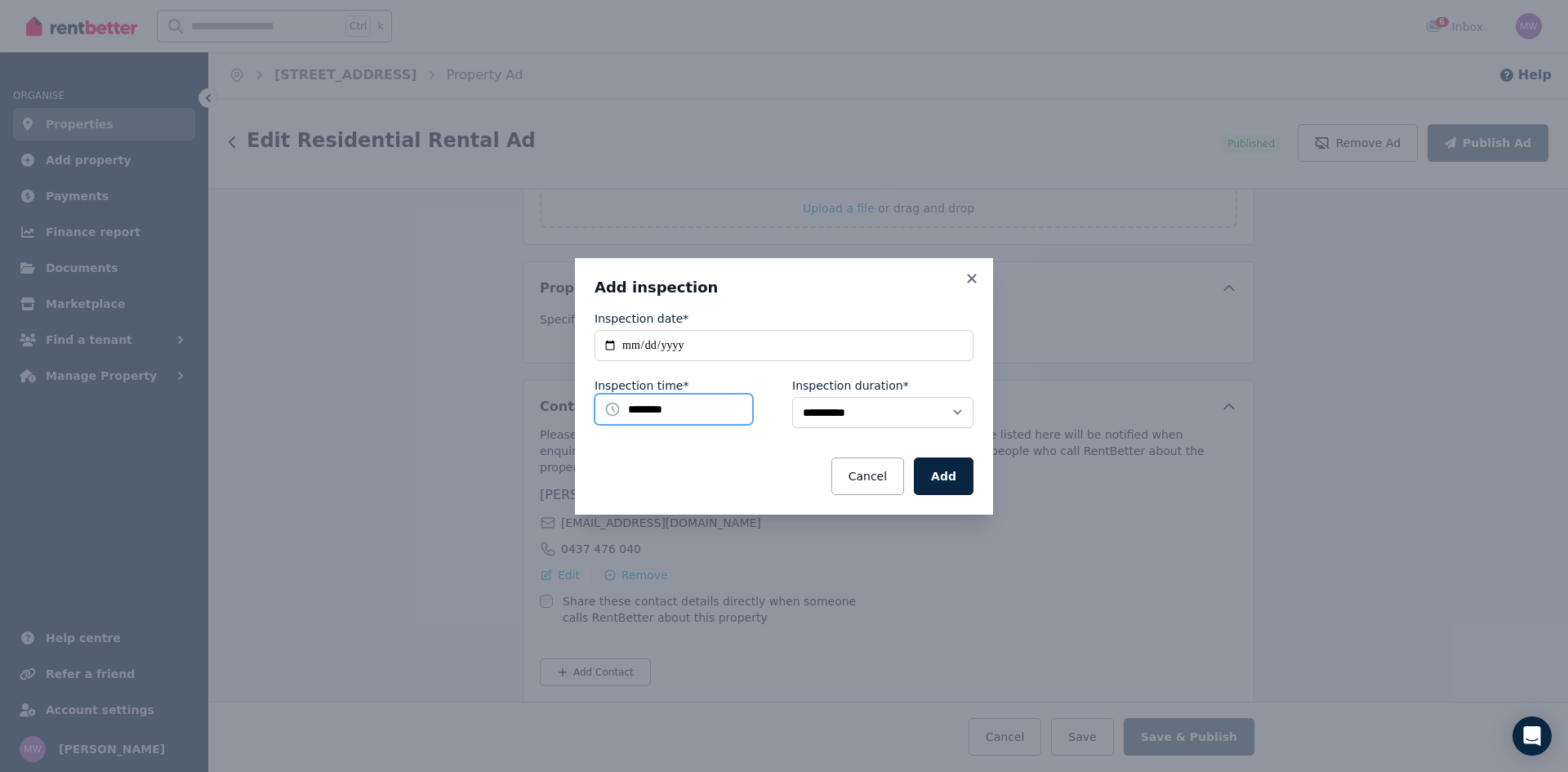
drag, startPoint x: 674, startPoint y: 401, endPoint x: 689, endPoint y: 399, distance: 15.1
click at [675, 401] on input "********" at bounding box center [674, 409] width 158 height 31
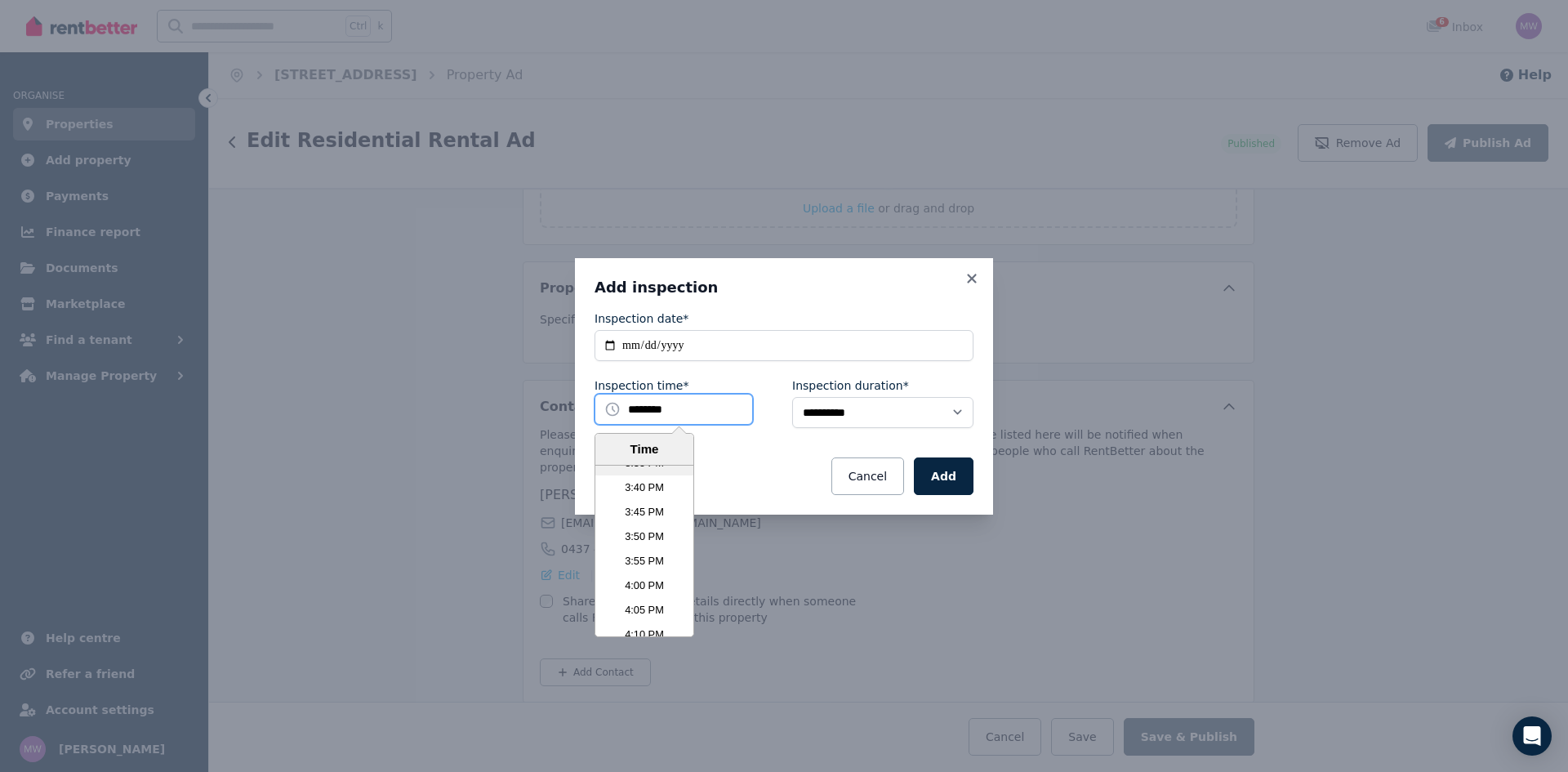
scroll to position [4566, 0]
click at [632, 616] on li "4:00 PM" at bounding box center [645, 615] width 98 height 24
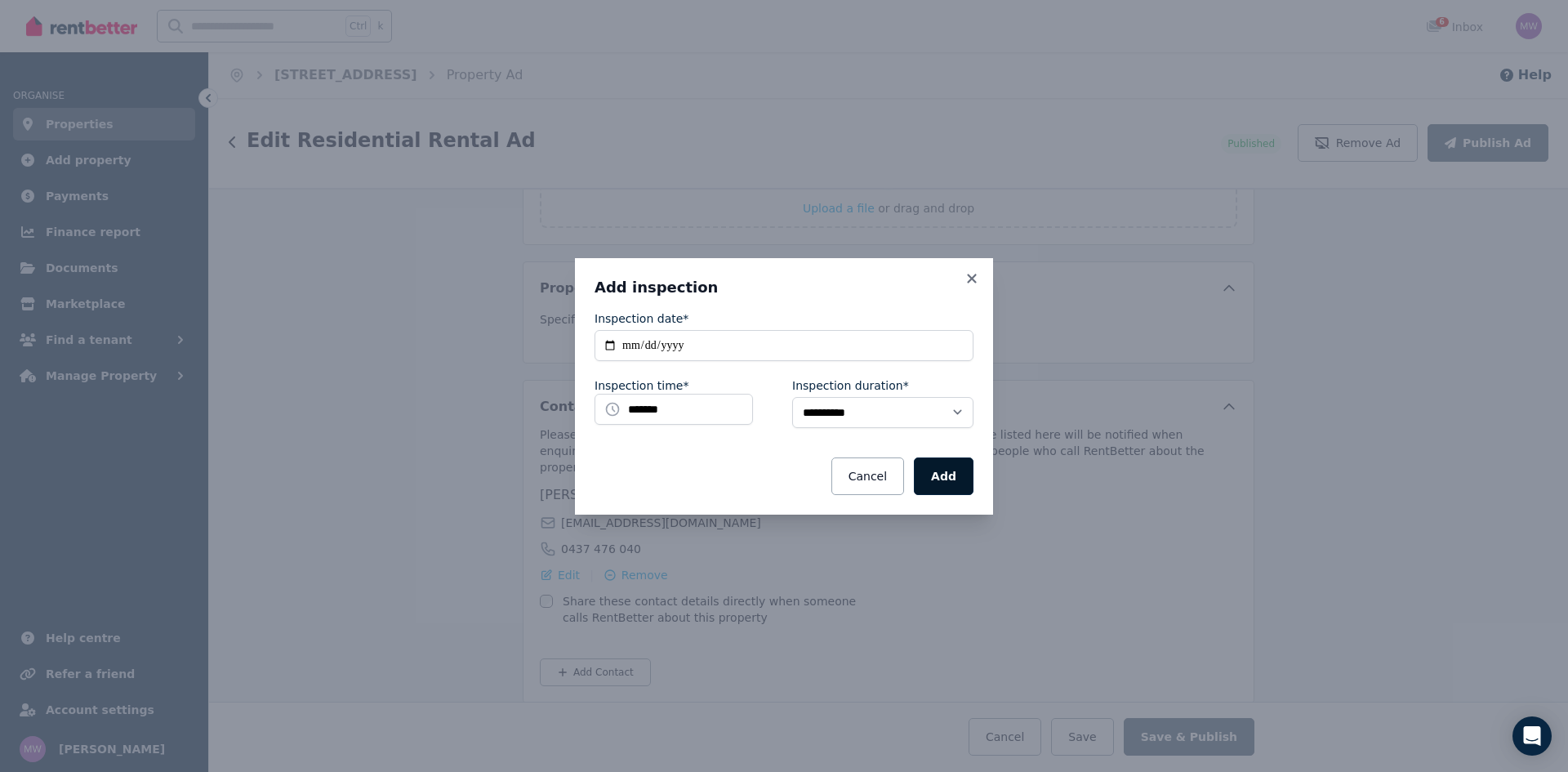
click at [948, 473] on button "Add" at bounding box center [943, 476] width 60 height 37
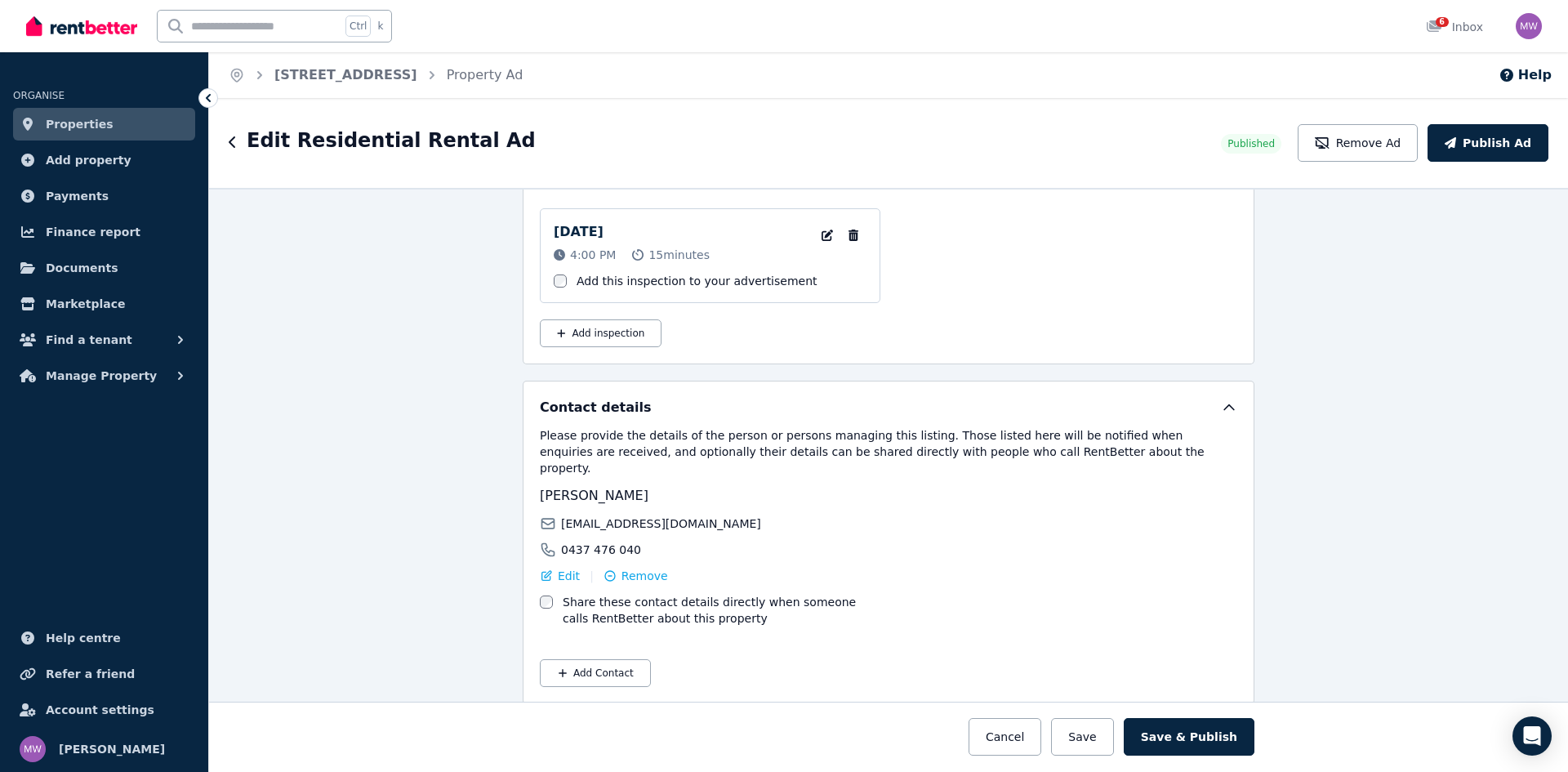
scroll to position [2795, 0]
click at [1227, 735] on button "Save & Publish" at bounding box center [1188, 736] width 131 height 37
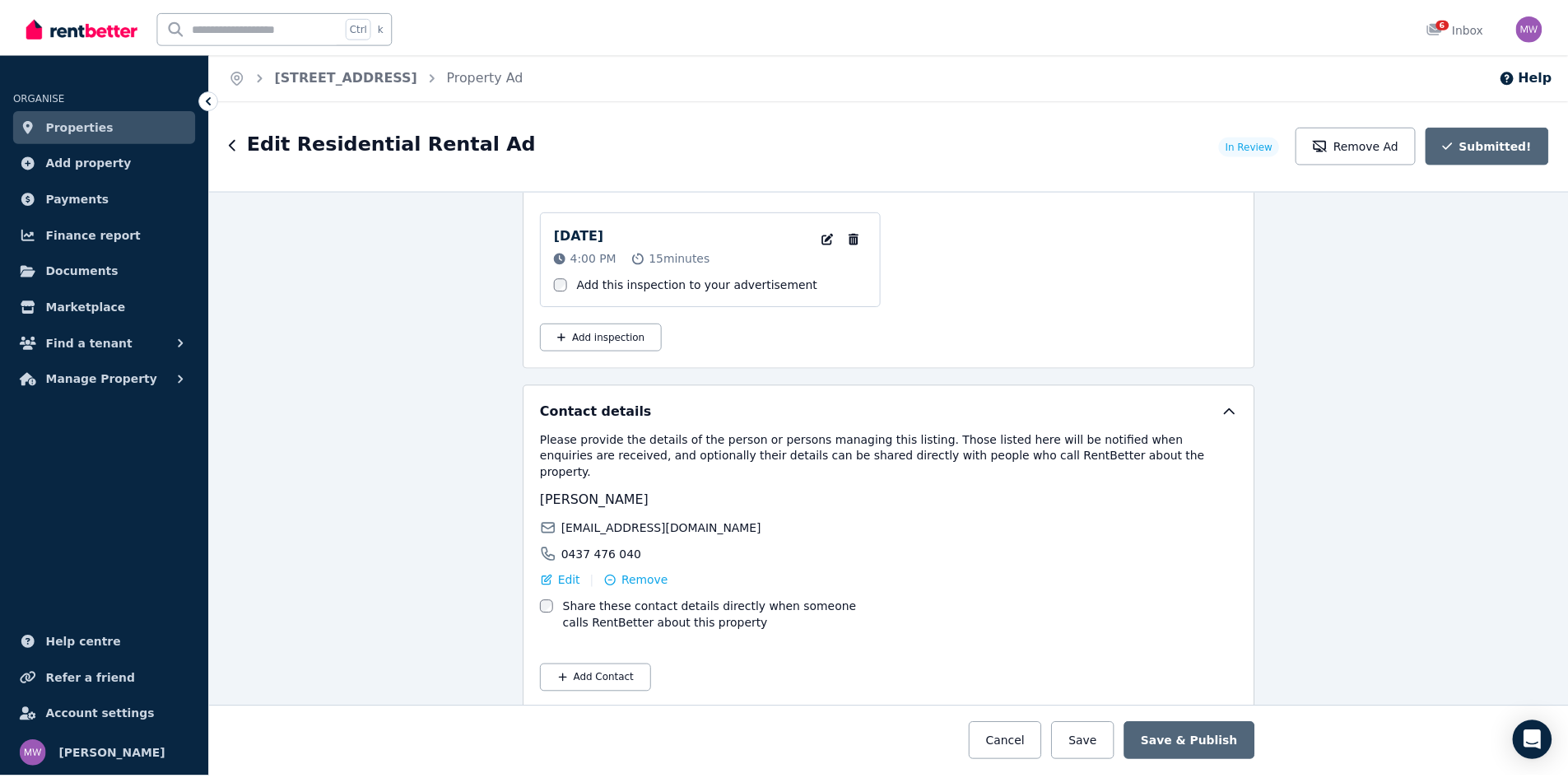
scroll to position [2945, 0]
